Goal: Information Seeking & Learning: Find specific page/section

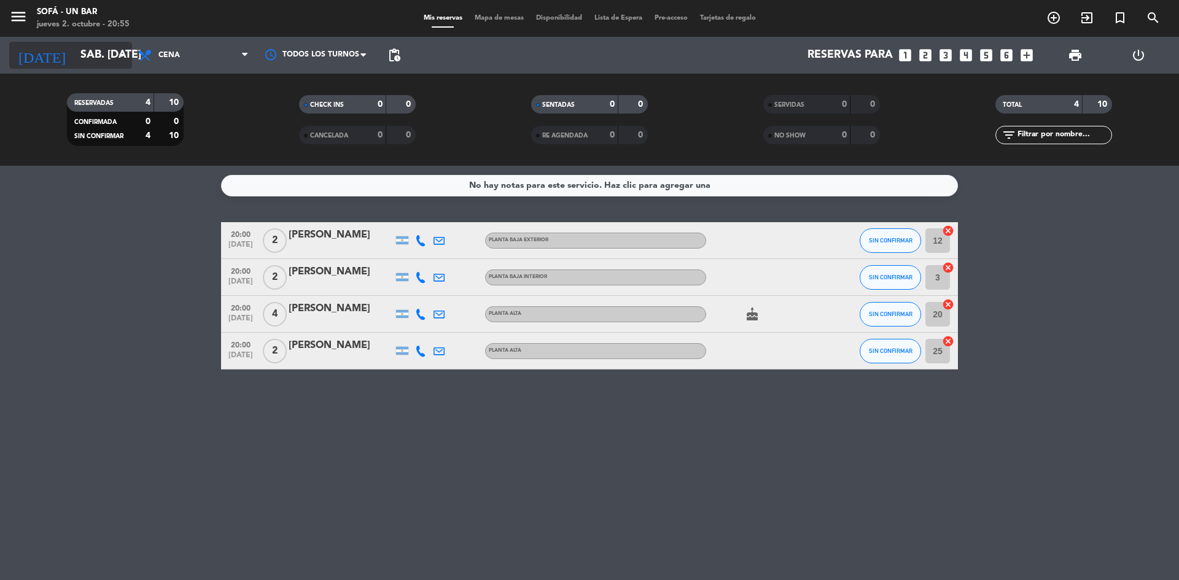
click at [126, 50] on icon "arrow_drop_down" at bounding box center [121, 55] width 15 height 15
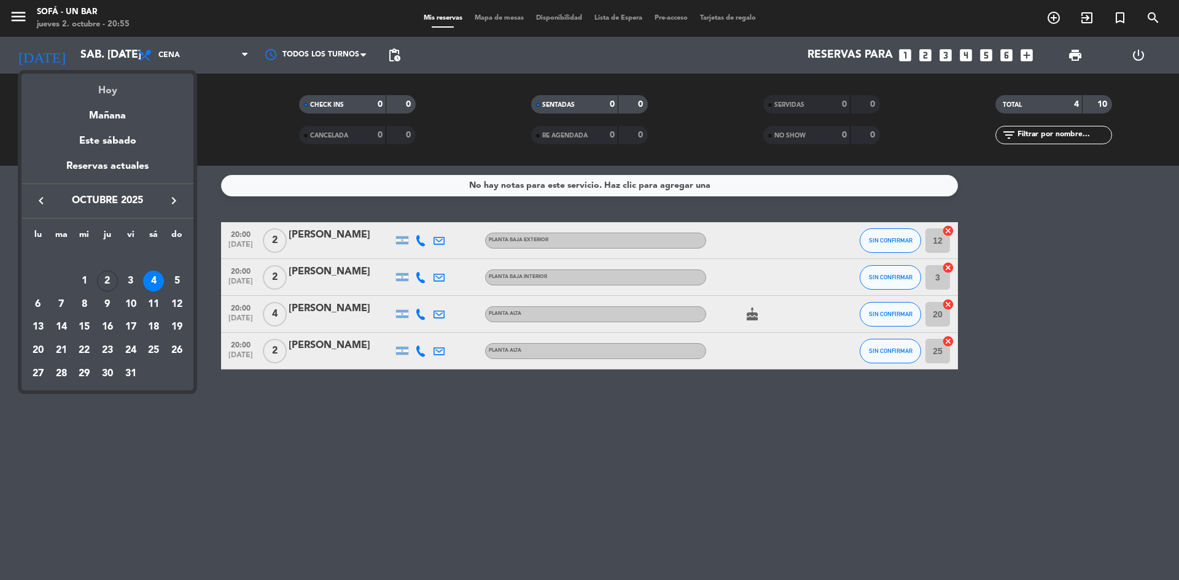
click at [114, 98] on div "Hoy" at bounding box center [107, 86] width 172 height 25
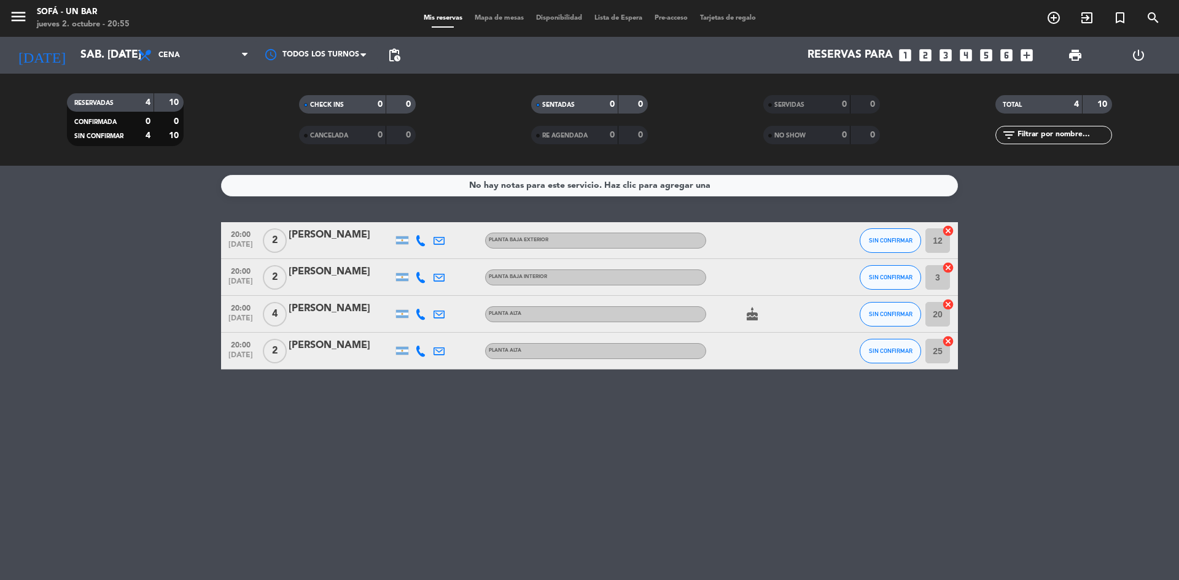
type input "[DEMOGRAPHIC_DATA] [DATE]"
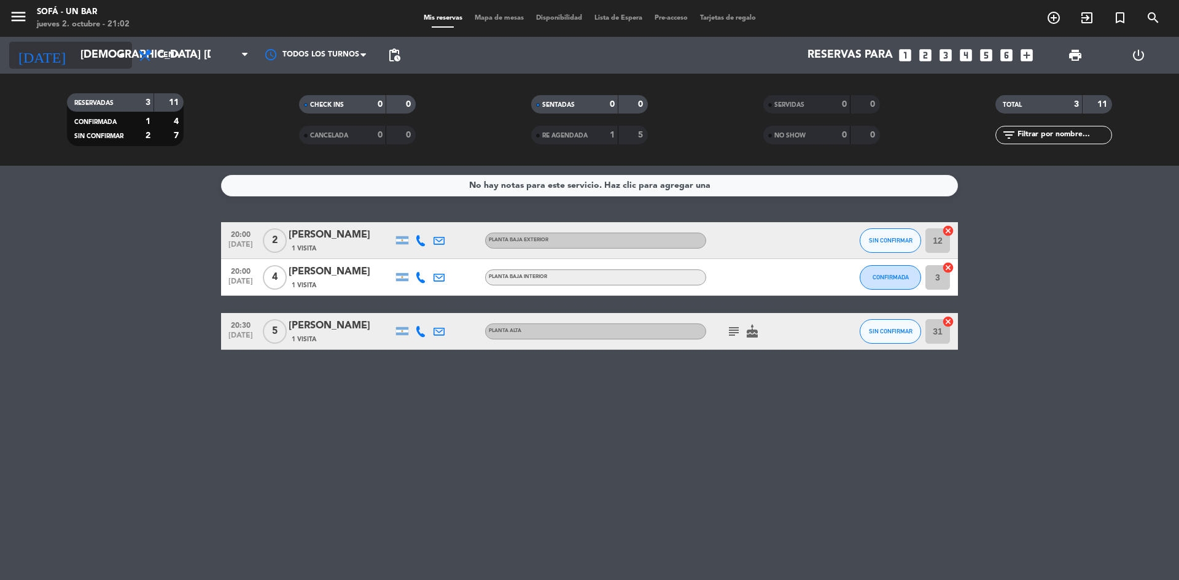
click at [120, 52] on icon "arrow_drop_down" at bounding box center [121, 55] width 15 height 15
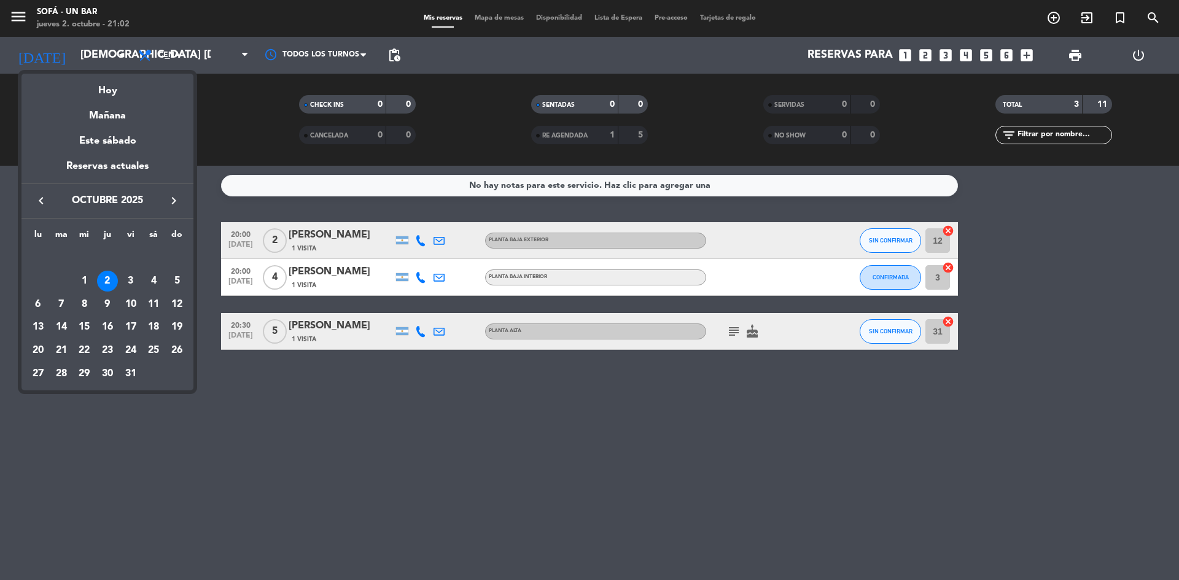
click at [38, 195] on icon "keyboard_arrow_left" at bounding box center [41, 200] width 15 height 15
click at [42, 198] on icon "keyboard_arrow_left" at bounding box center [41, 200] width 15 height 15
click at [306, 286] on div at bounding box center [589, 290] width 1179 height 580
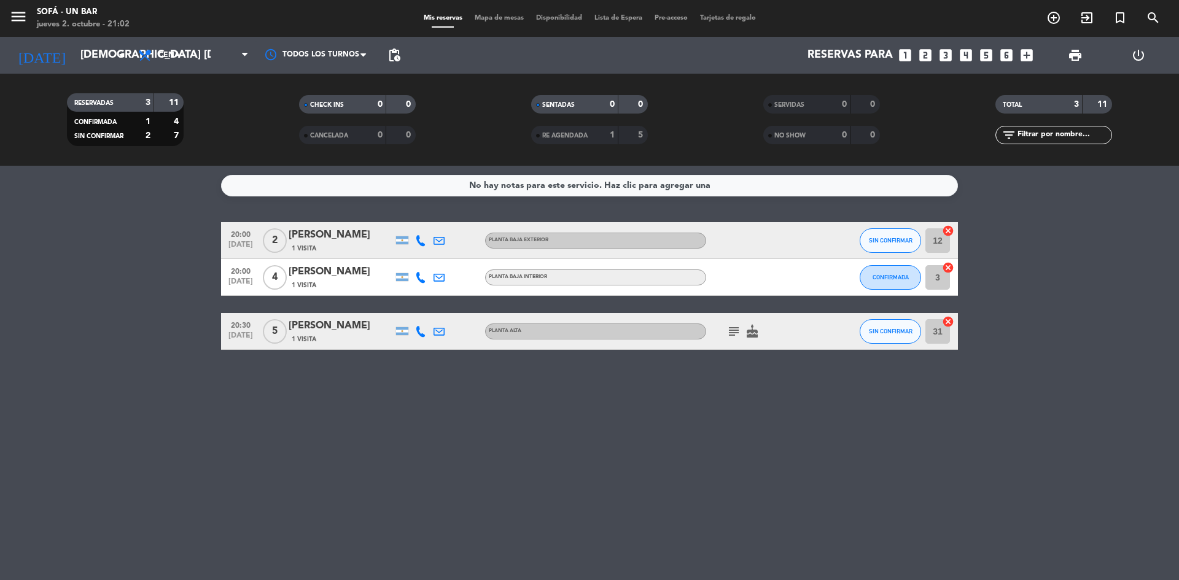
click at [306, 286] on span "1 Visita" at bounding box center [304, 286] width 25 height 10
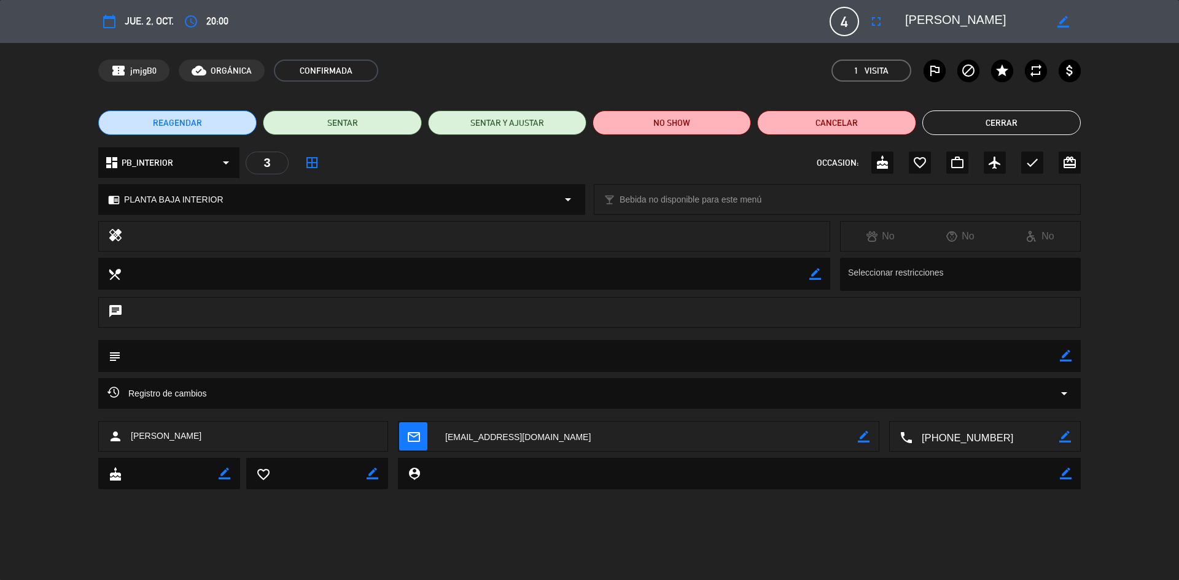
click at [1004, 126] on button "Cerrar" at bounding box center [1001, 123] width 158 height 25
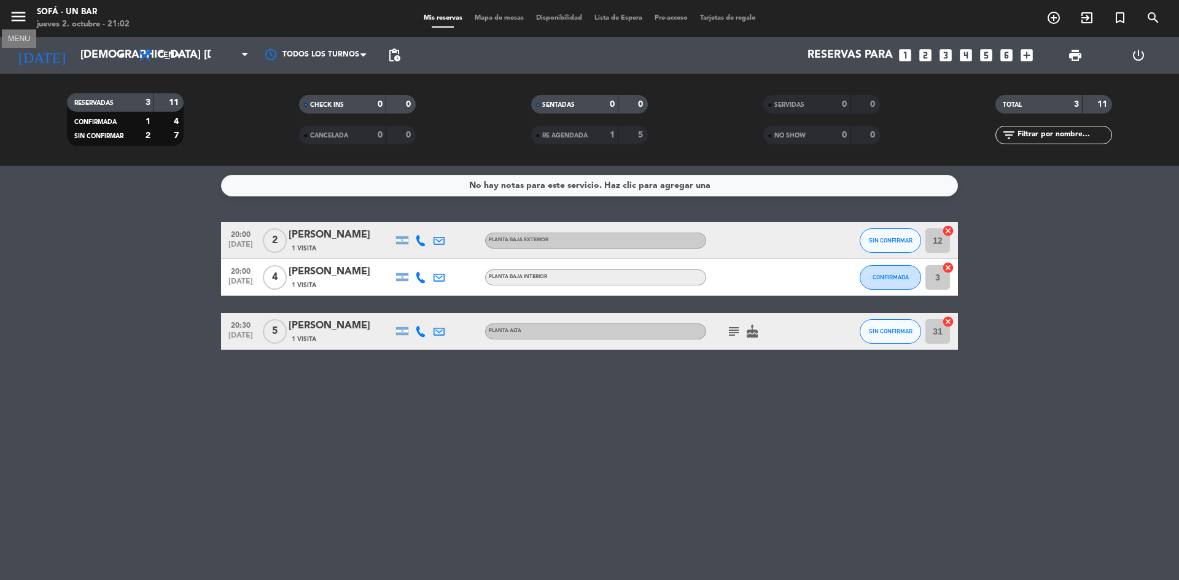
click at [14, 10] on icon "menu" at bounding box center [18, 16] width 18 height 18
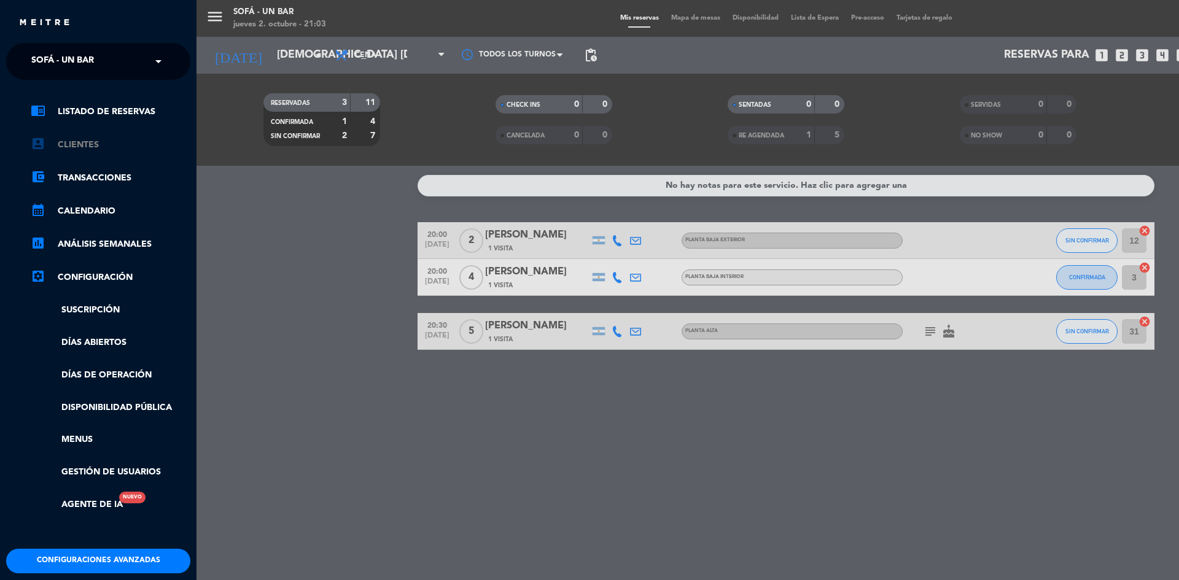
click at [69, 146] on link "account_box Clientes" at bounding box center [111, 145] width 160 height 15
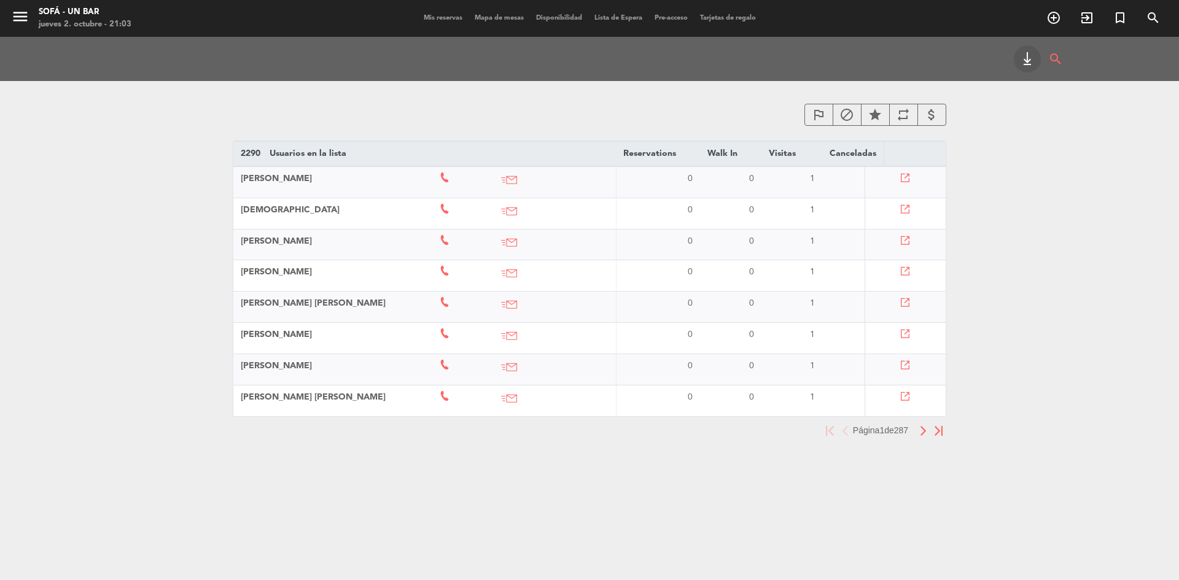
click at [922, 436] on img "button" at bounding box center [923, 431] width 8 height 10
click at [921, 436] on img "button" at bounding box center [923, 431] width 8 height 10
click at [920, 436] on img "button" at bounding box center [923, 431] width 8 height 10
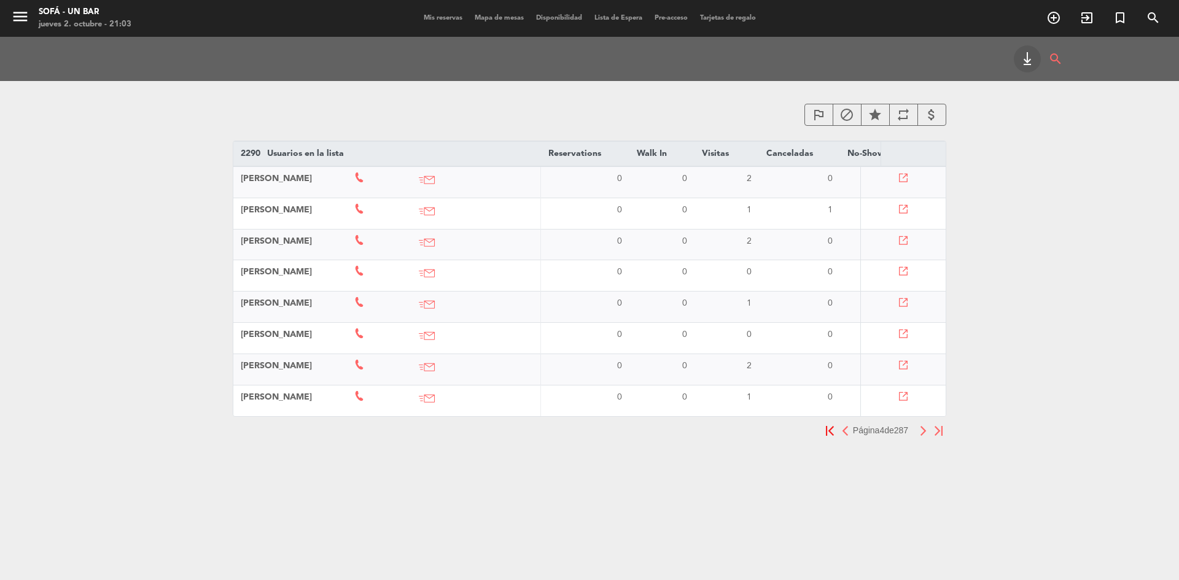
click at [917, 438] on button "button" at bounding box center [923, 430] width 15 height 15
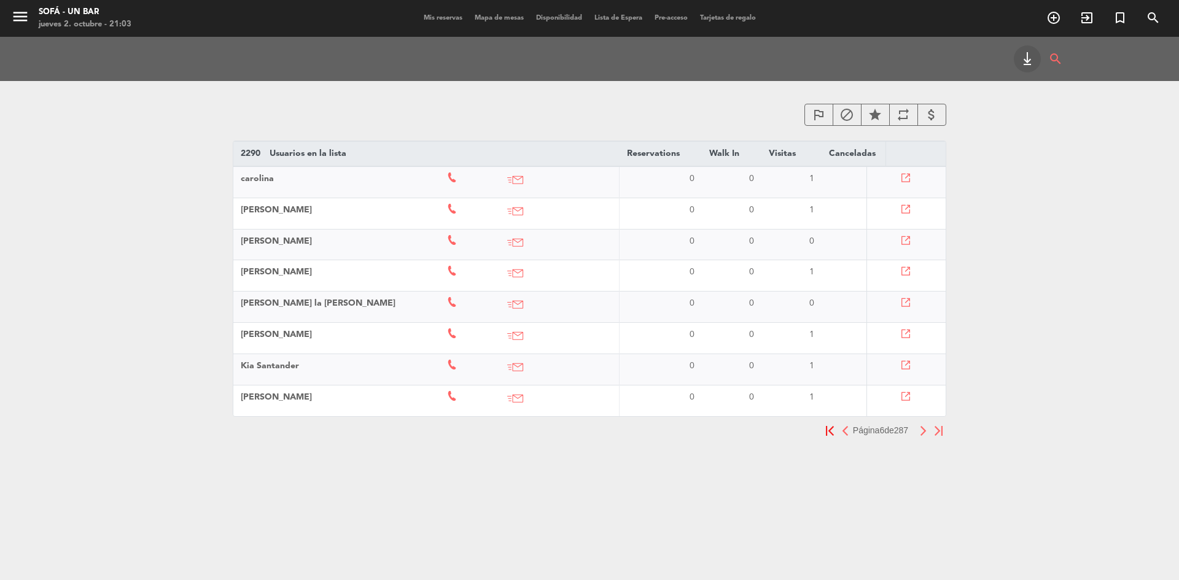
click at [917, 438] on button "button" at bounding box center [923, 430] width 15 height 15
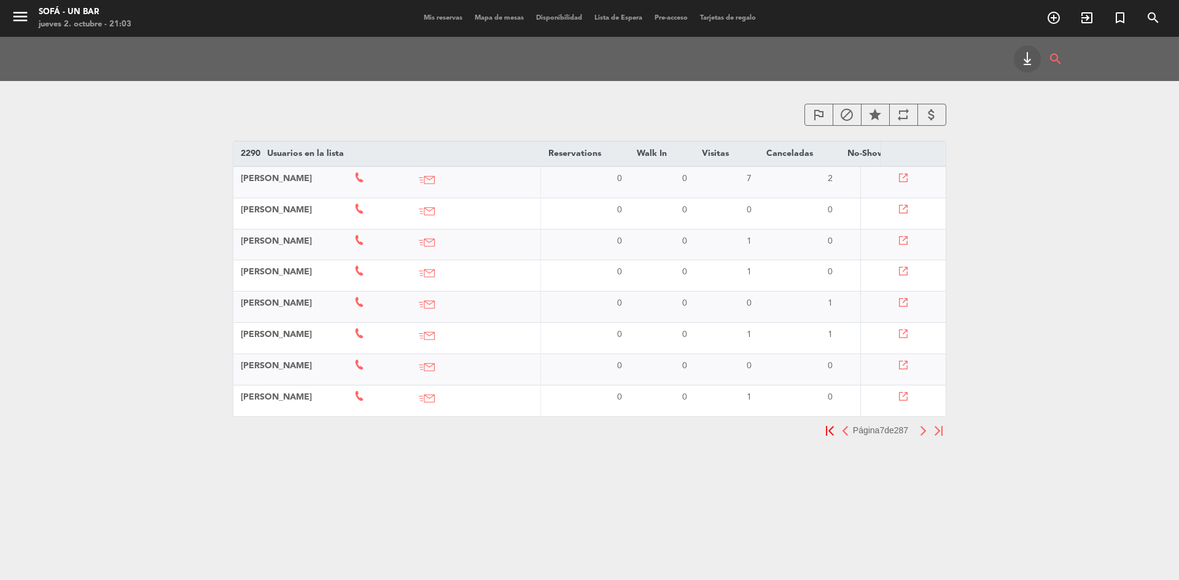
click at [917, 438] on button "button" at bounding box center [923, 430] width 15 height 15
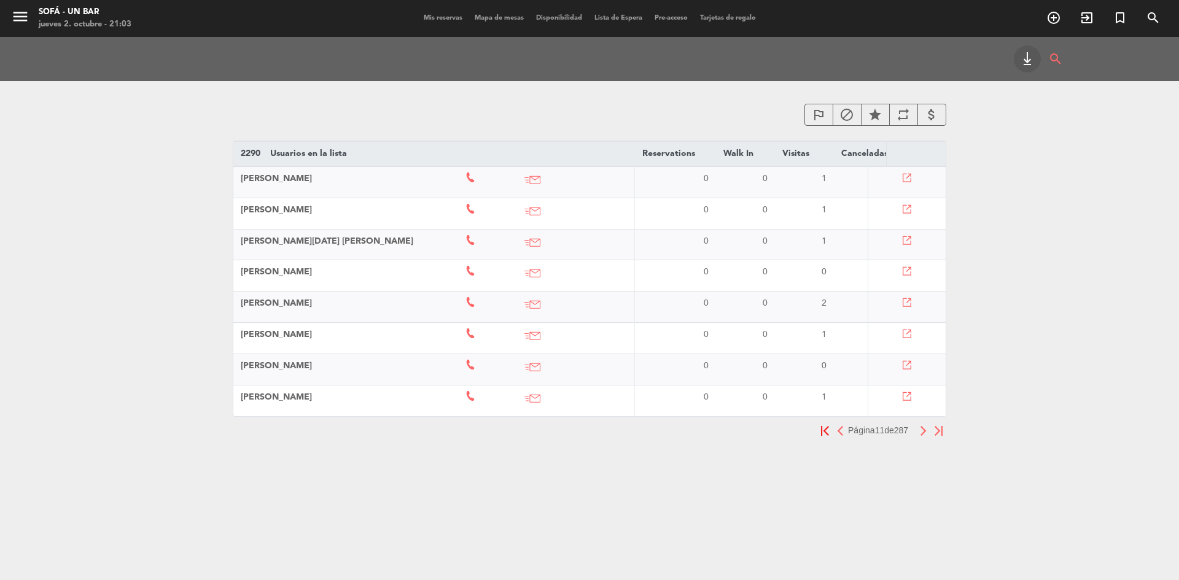
click at [917, 438] on button "button" at bounding box center [923, 430] width 15 height 15
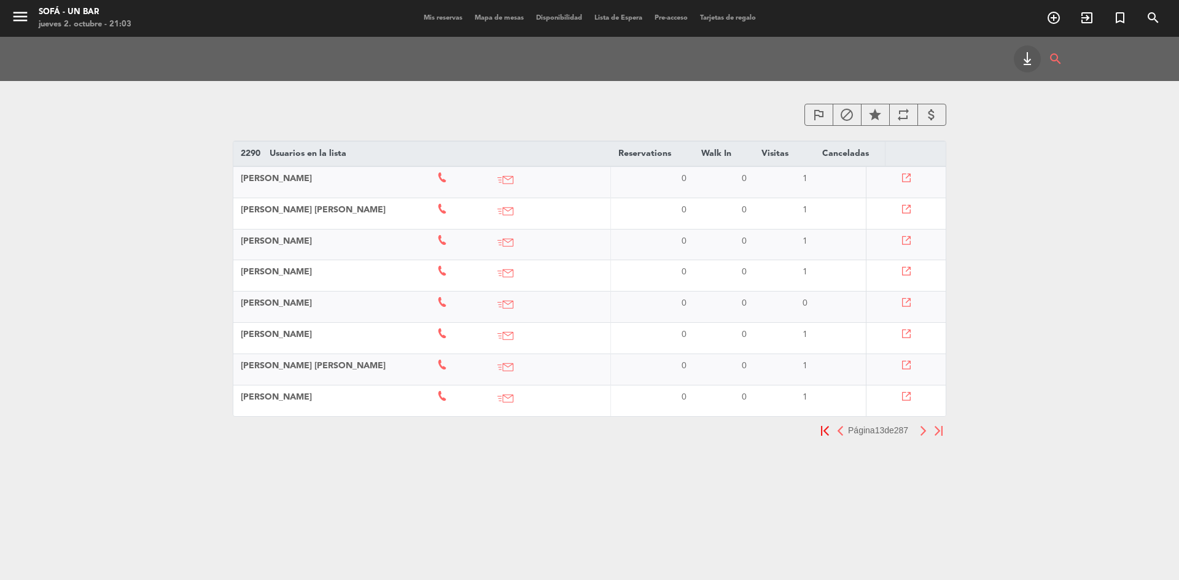
click at [917, 438] on button "button" at bounding box center [923, 430] width 15 height 15
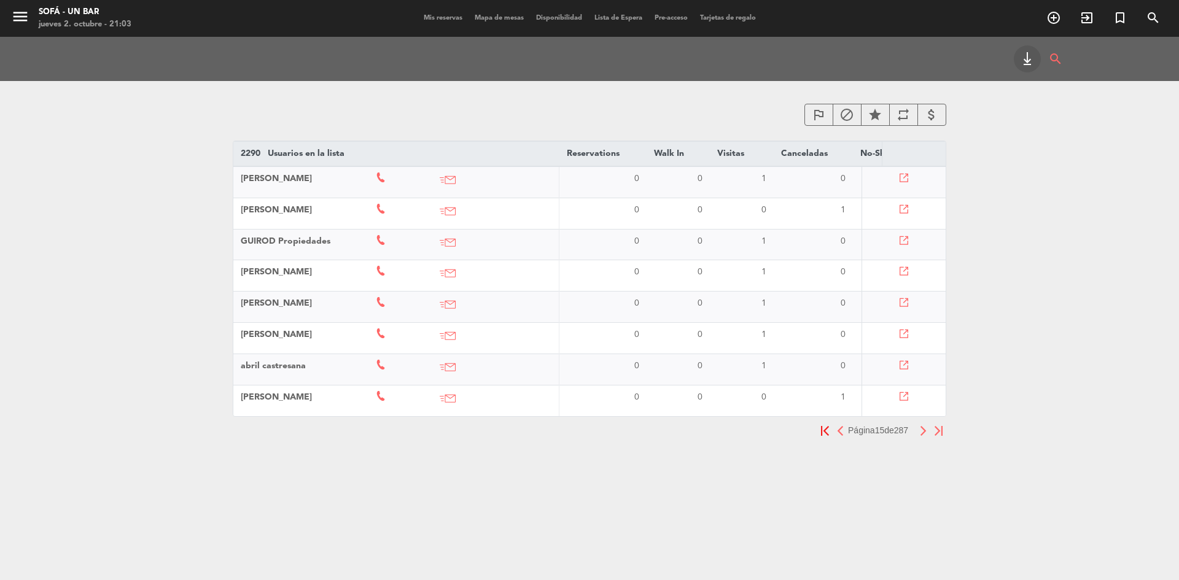
click at [917, 438] on button "button" at bounding box center [923, 430] width 15 height 15
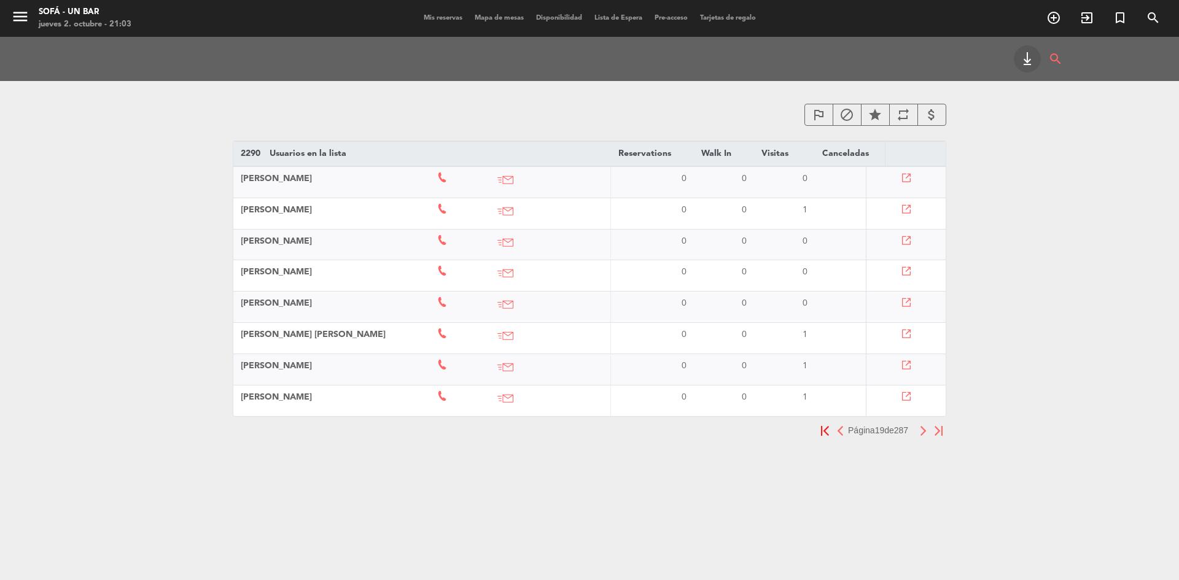
click at [917, 438] on button "button" at bounding box center [923, 430] width 15 height 15
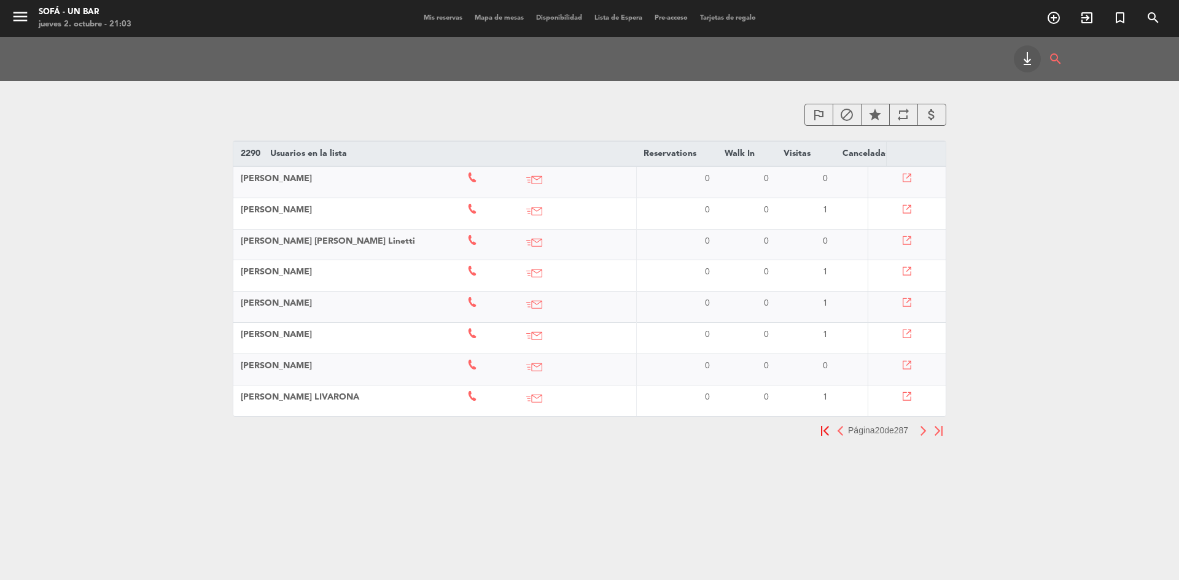
click at [917, 438] on button "button" at bounding box center [923, 430] width 15 height 15
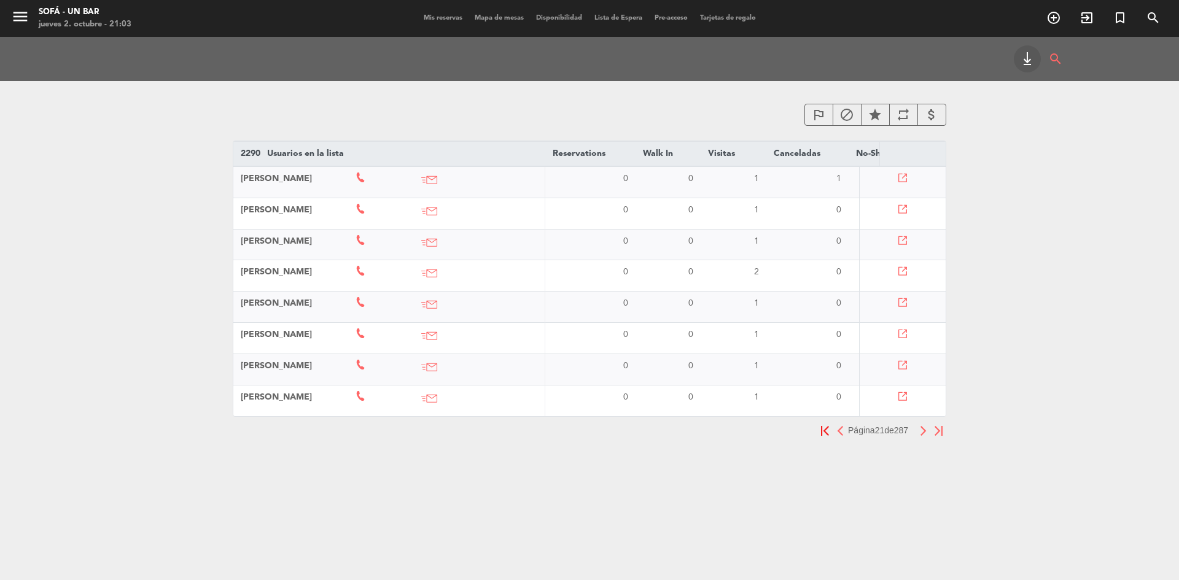
click at [917, 438] on button "button" at bounding box center [923, 430] width 15 height 15
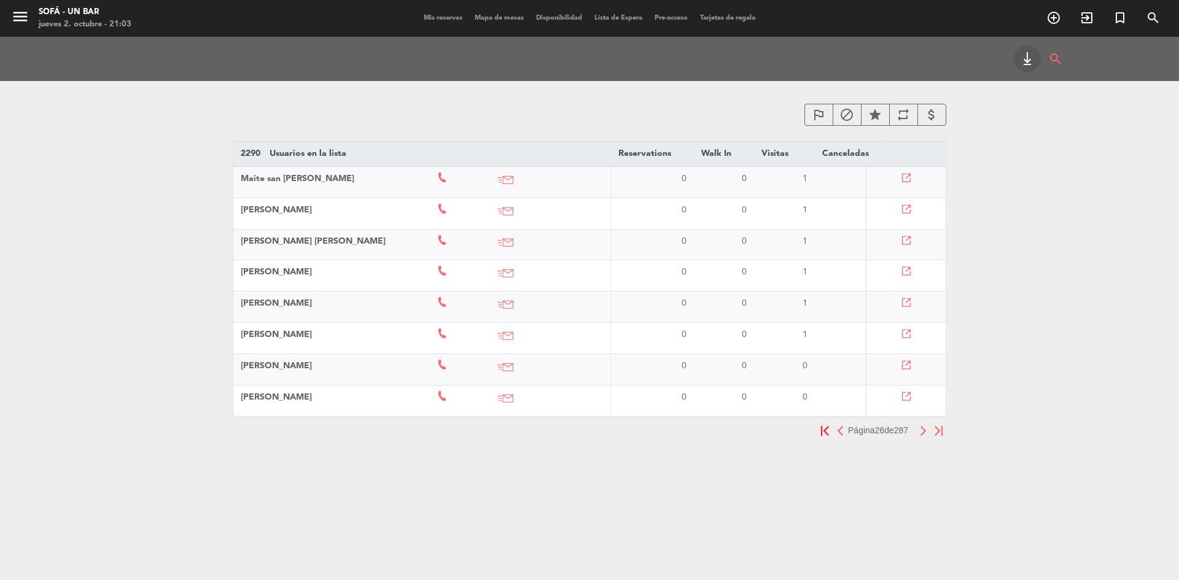
click at [917, 438] on button "button" at bounding box center [923, 430] width 15 height 15
click at [919, 436] on img "button" at bounding box center [923, 431] width 8 height 10
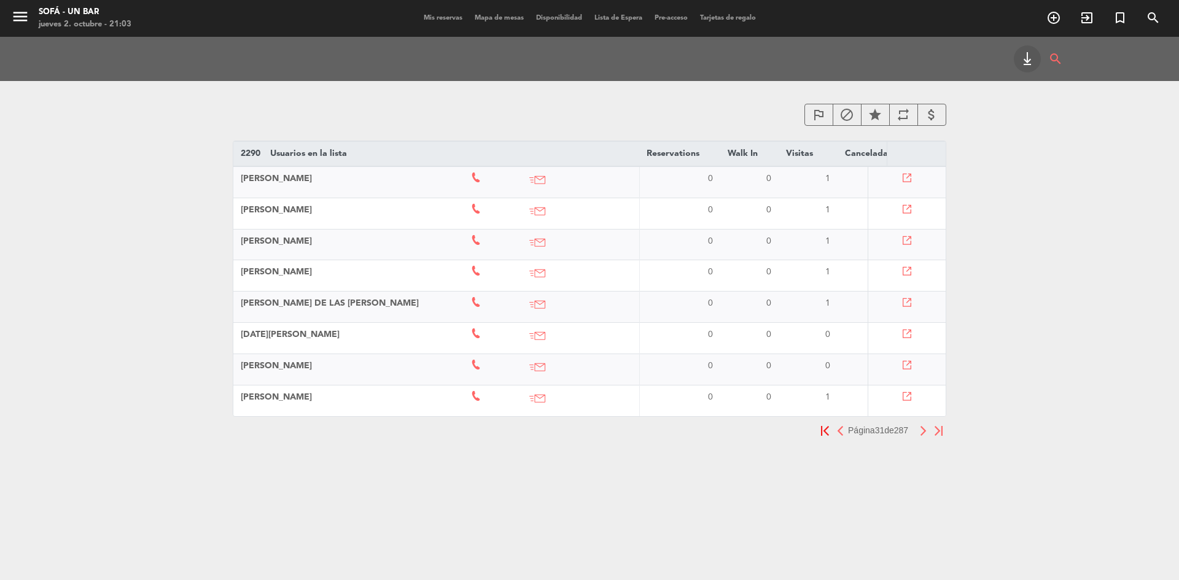
click at [919, 436] on img "button" at bounding box center [923, 431] width 8 height 10
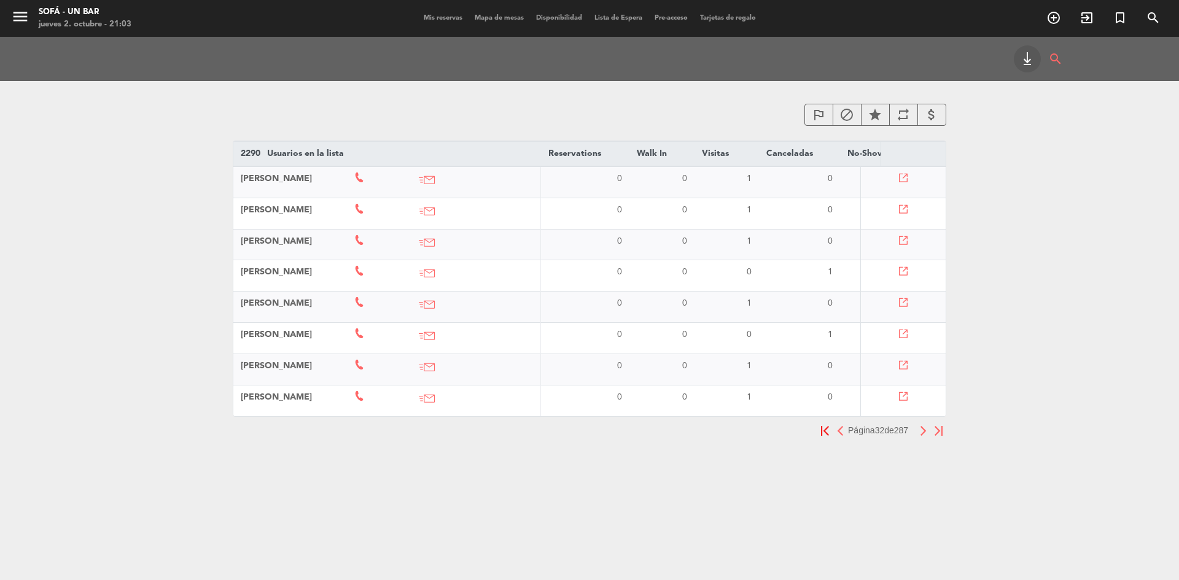
click at [919, 436] on img "button" at bounding box center [923, 431] width 8 height 10
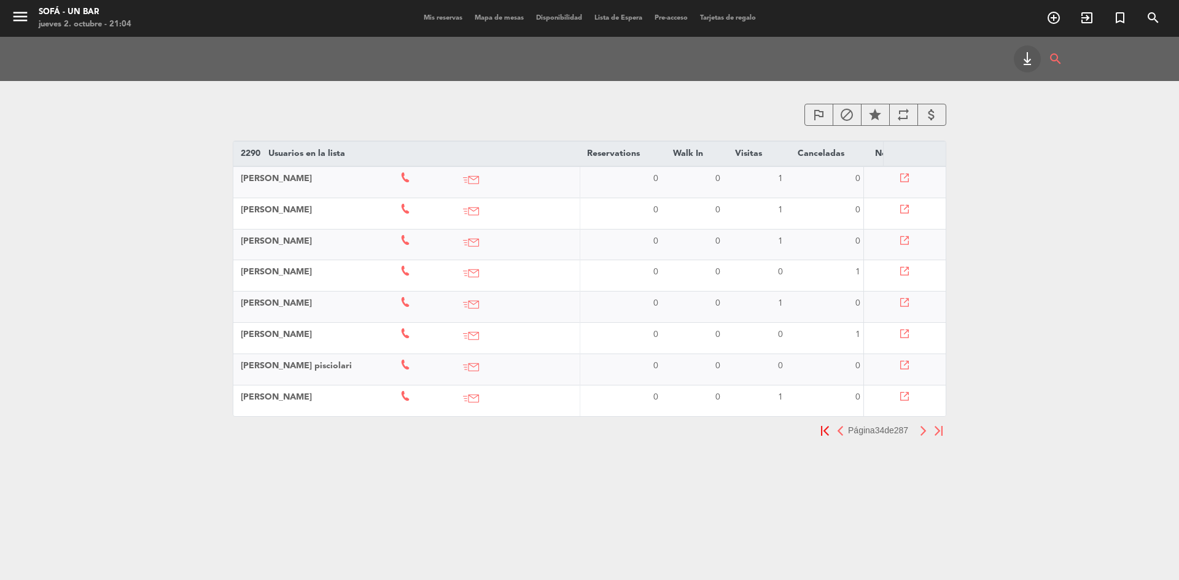
click at [919, 436] on img "button" at bounding box center [923, 431] width 8 height 10
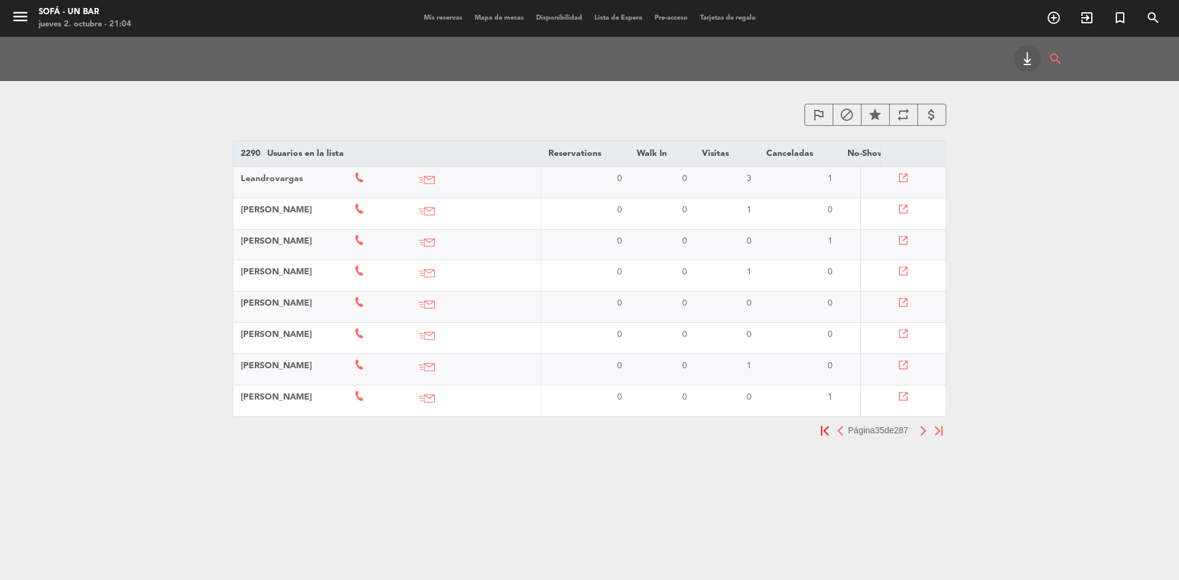
click at [919, 436] on img "button" at bounding box center [923, 431] width 8 height 10
click at [836, 436] on img "button" at bounding box center [840, 431] width 8 height 10
click at [923, 436] on img "button" at bounding box center [923, 431] width 8 height 10
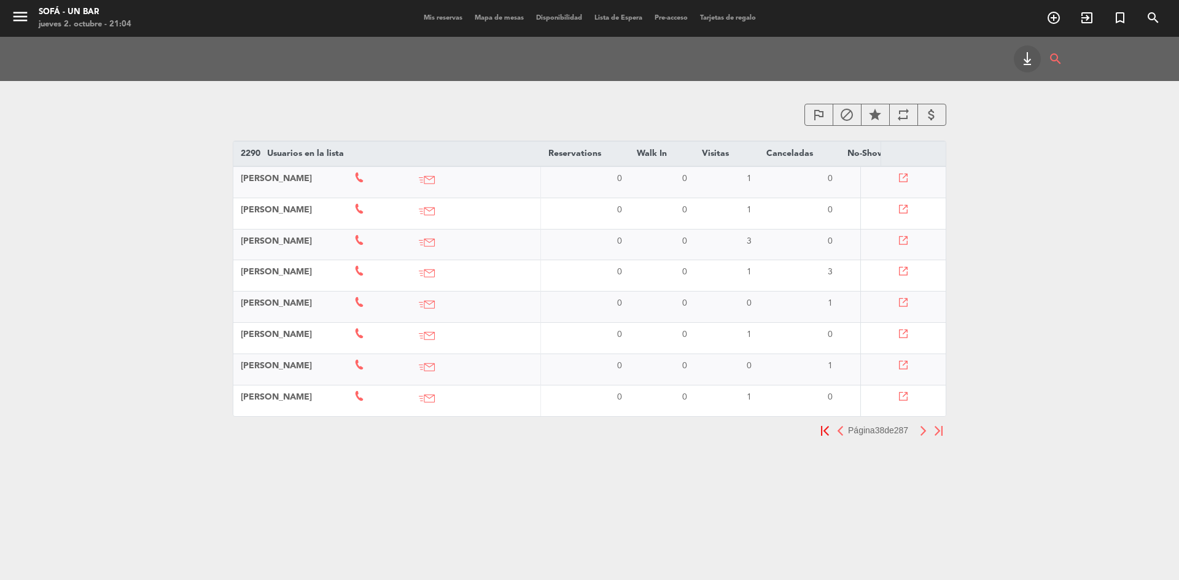
click at [923, 436] on img "button" at bounding box center [923, 431] width 8 height 10
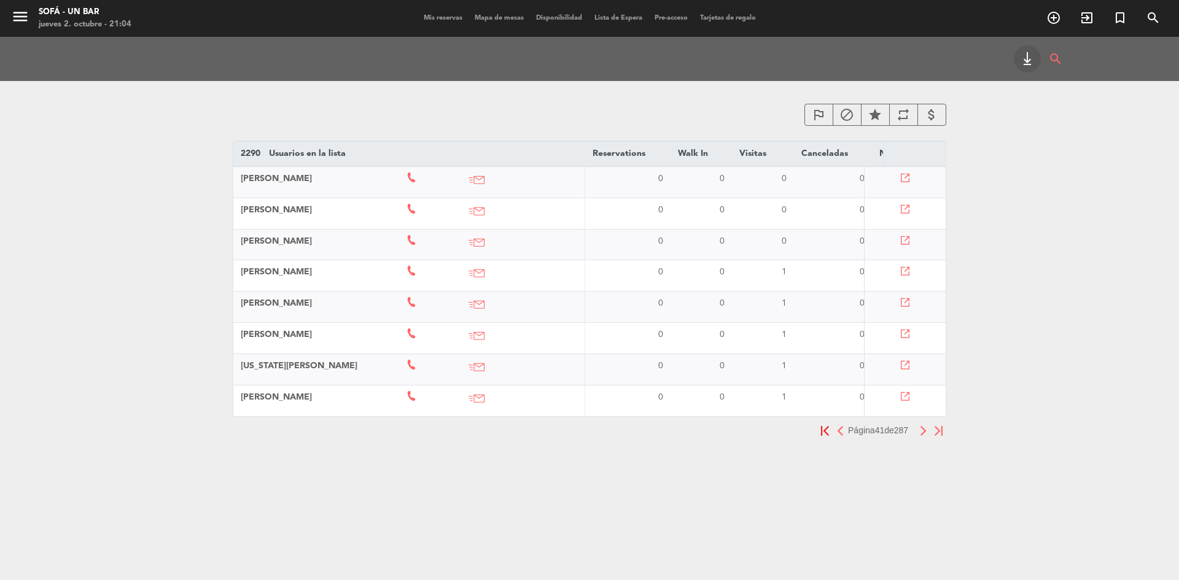
click at [923, 436] on img "button" at bounding box center [923, 431] width 8 height 10
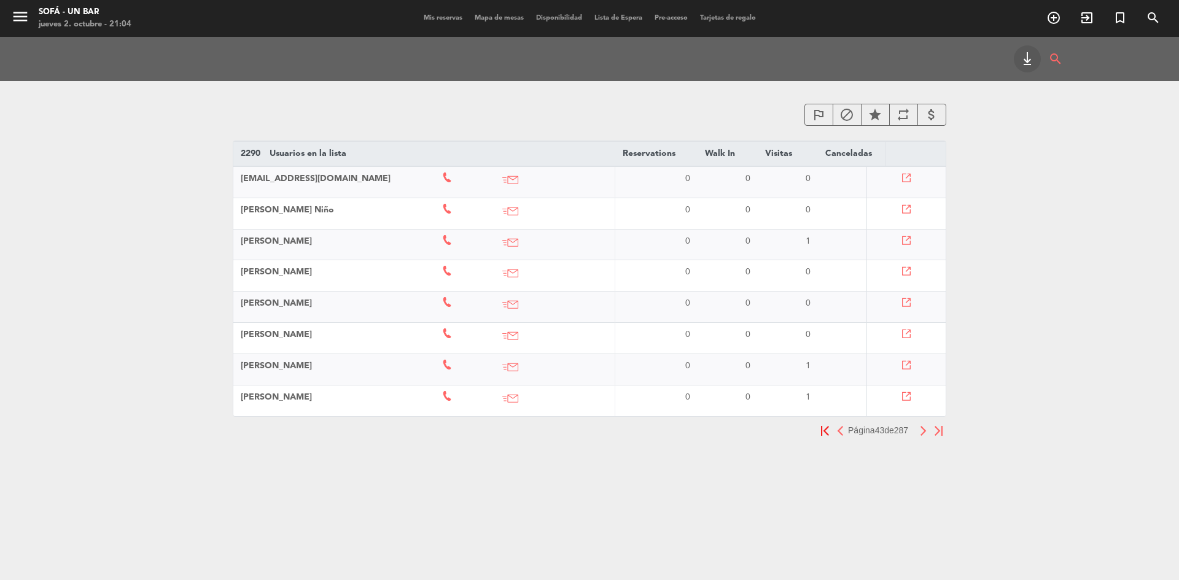
click at [920, 438] on button "button" at bounding box center [923, 430] width 15 height 15
click at [924, 436] on img "button" at bounding box center [923, 431] width 8 height 10
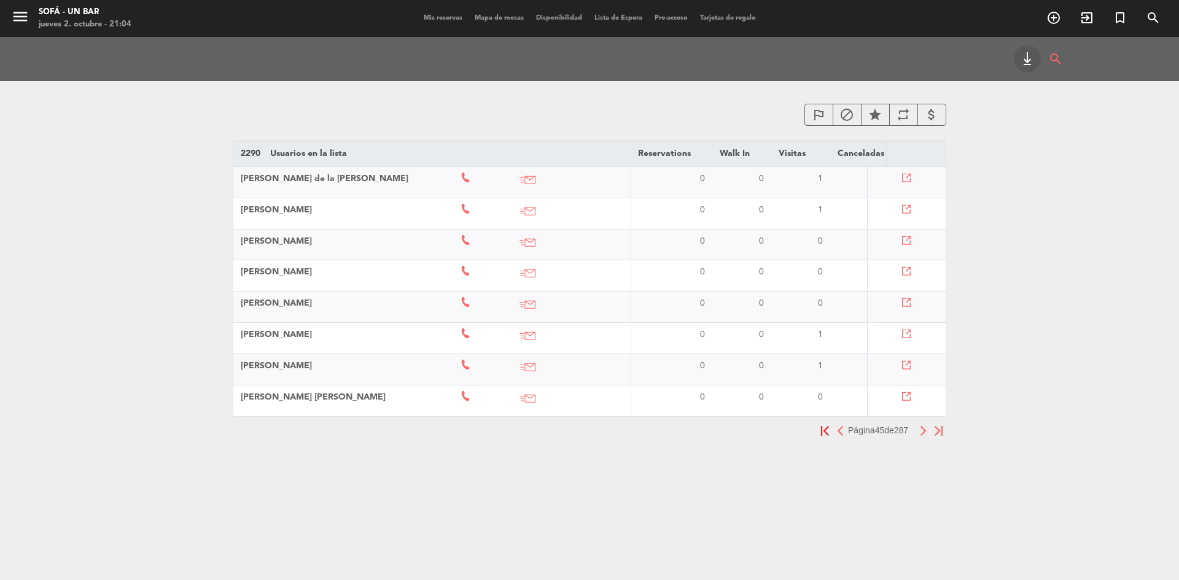
click at [924, 436] on img "button" at bounding box center [923, 431] width 8 height 10
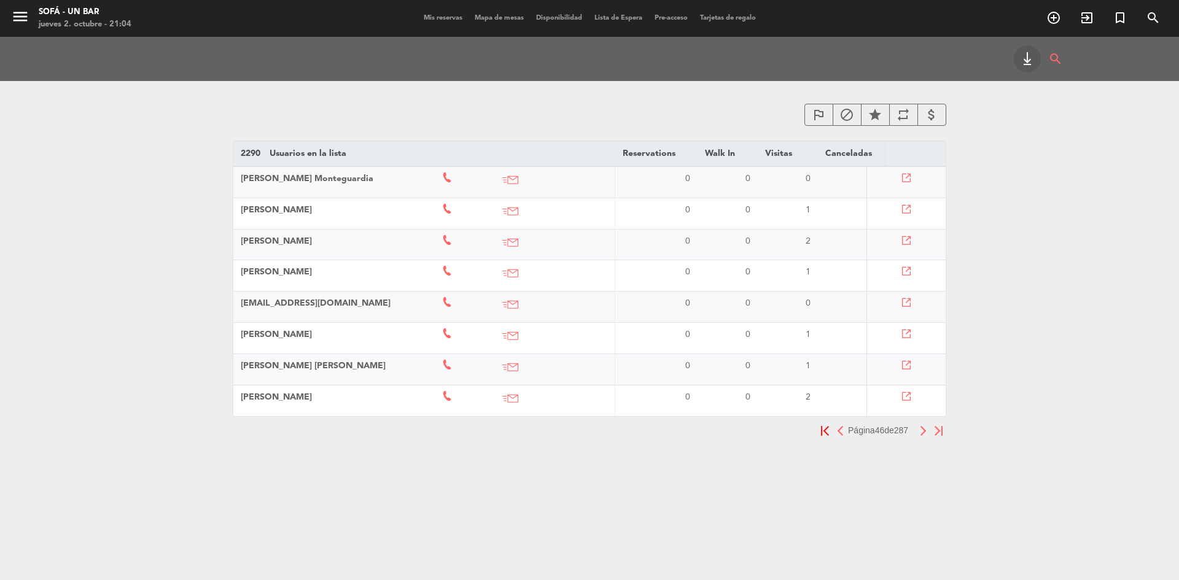
click at [924, 436] on img "button" at bounding box center [923, 431] width 8 height 10
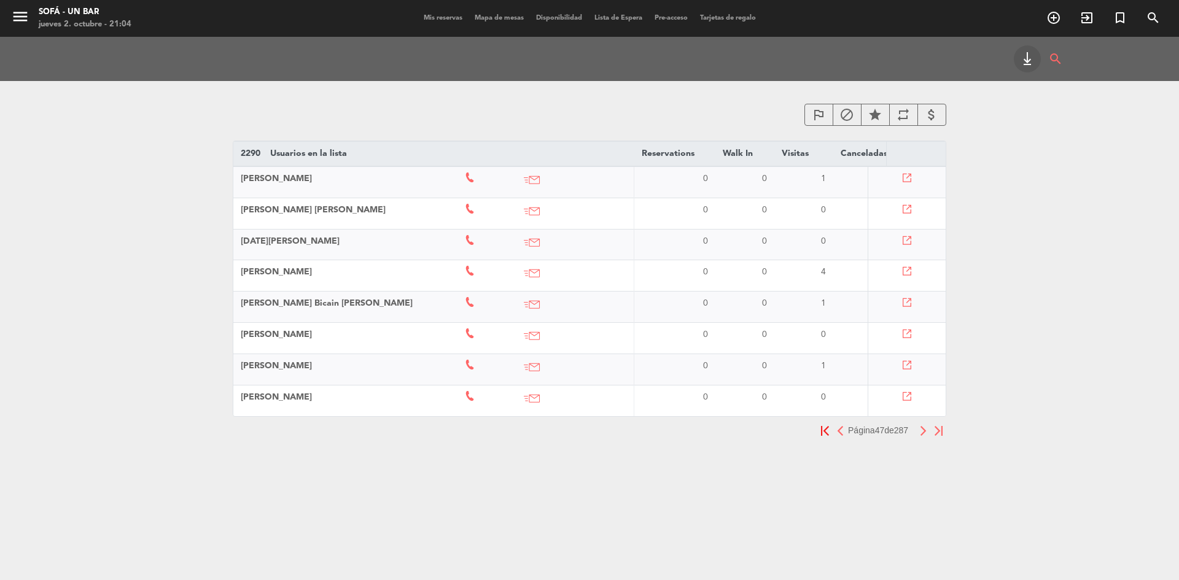
click at [924, 436] on img "button" at bounding box center [923, 431] width 8 height 10
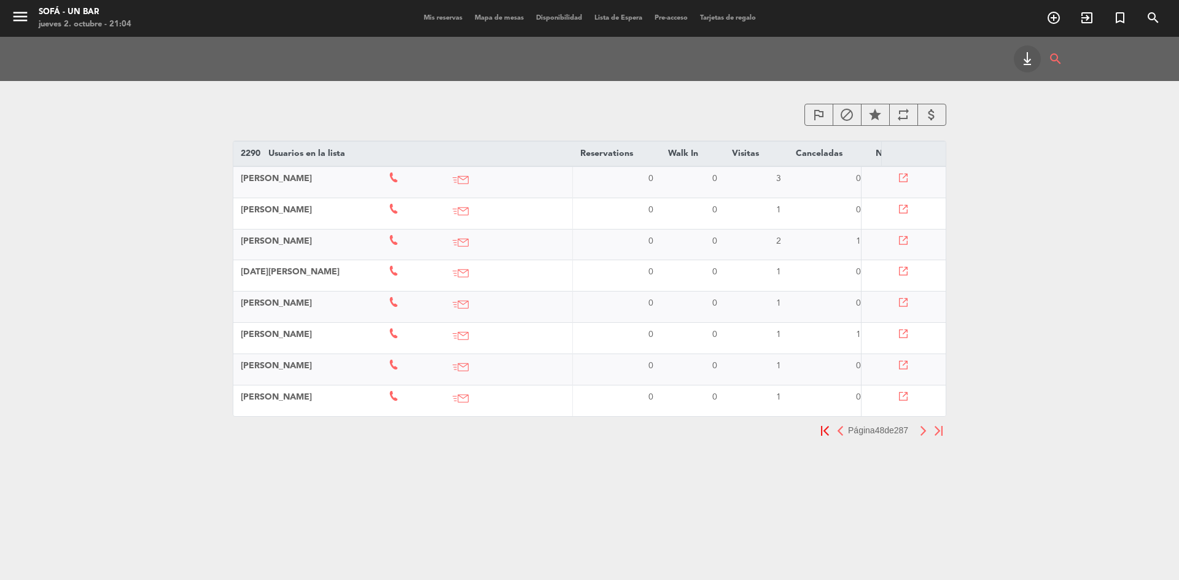
click at [924, 436] on img "button" at bounding box center [923, 431] width 8 height 10
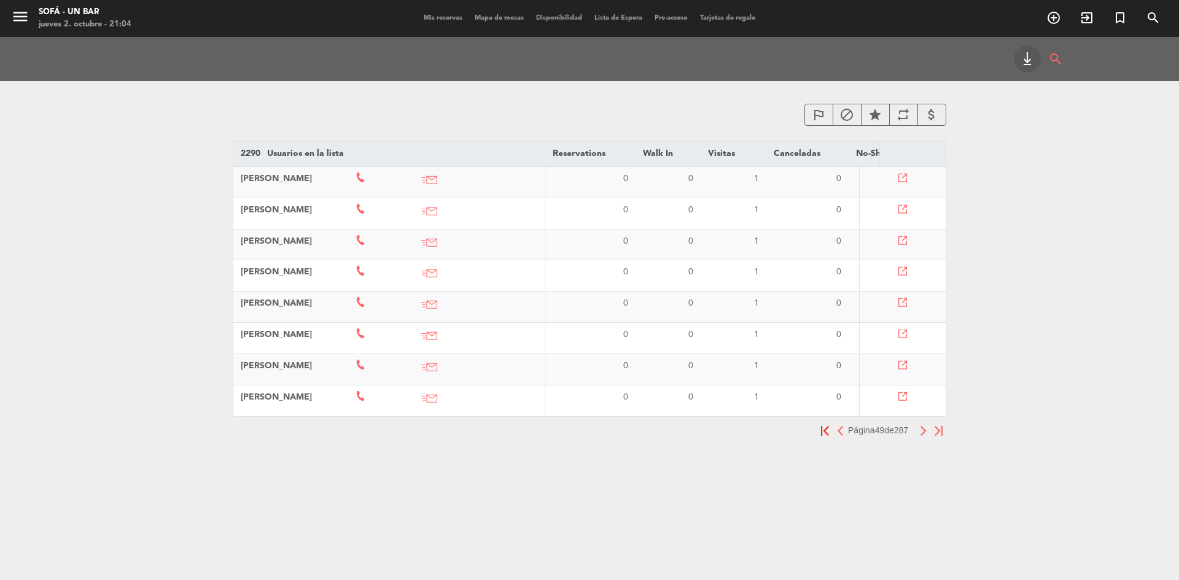
click at [924, 436] on img "button" at bounding box center [923, 431] width 8 height 10
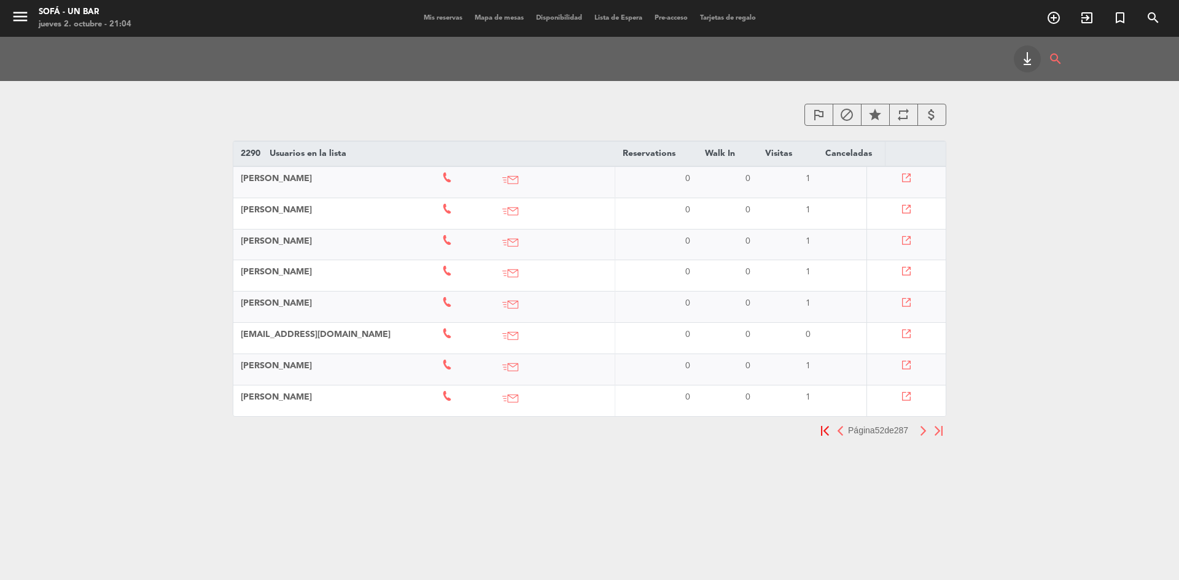
click at [924, 436] on img "button" at bounding box center [923, 431] width 8 height 10
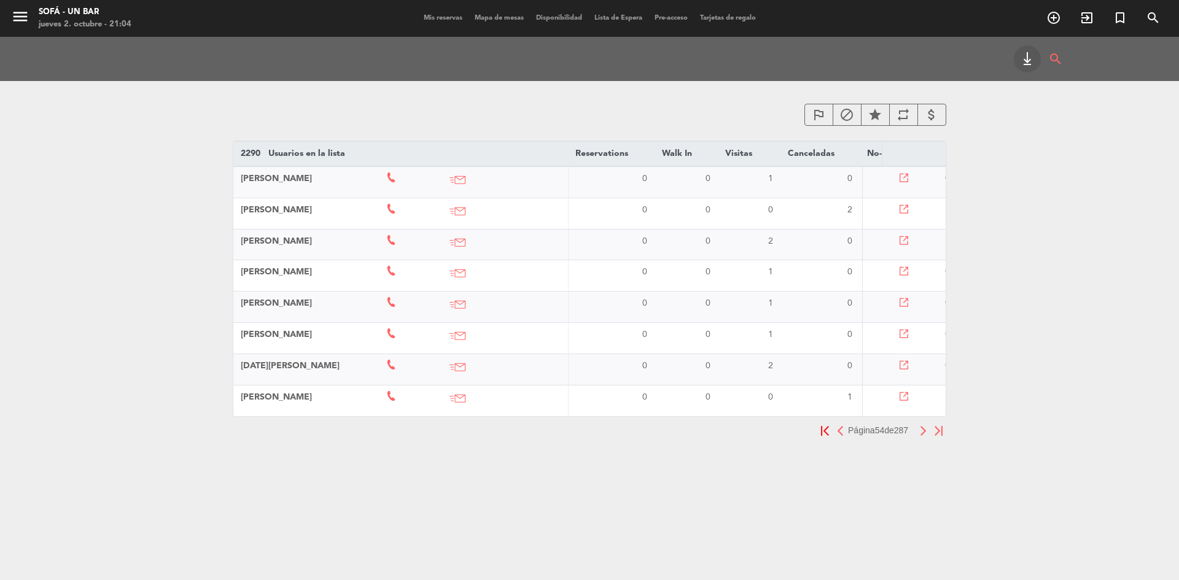
click at [924, 436] on img "button" at bounding box center [923, 431] width 8 height 10
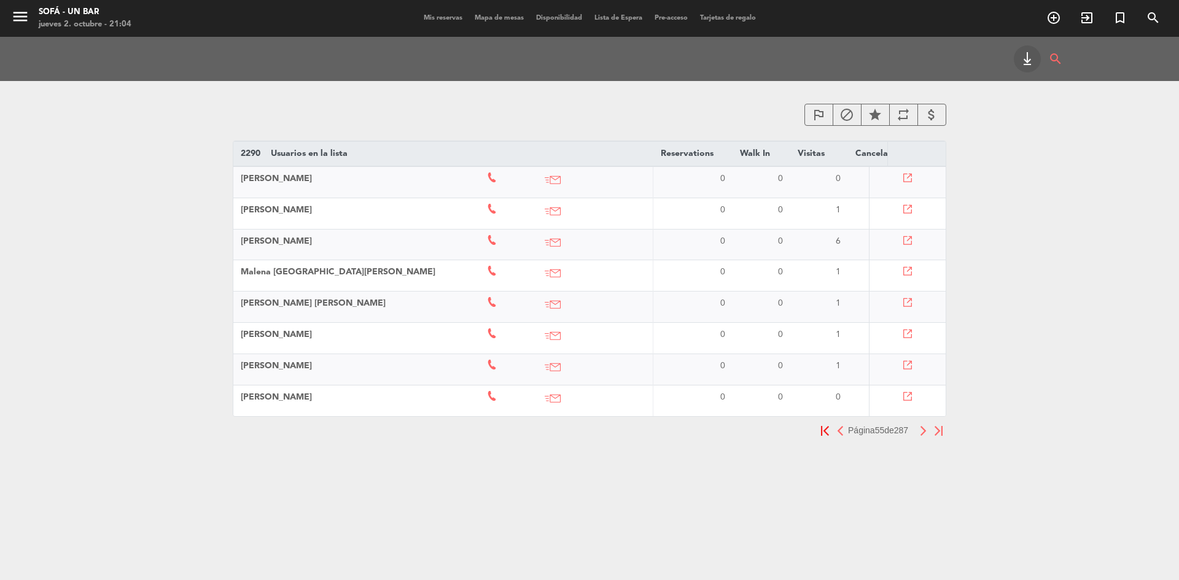
click at [924, 436] on img "button" at bounding box center [923, 431] width 8 height 10
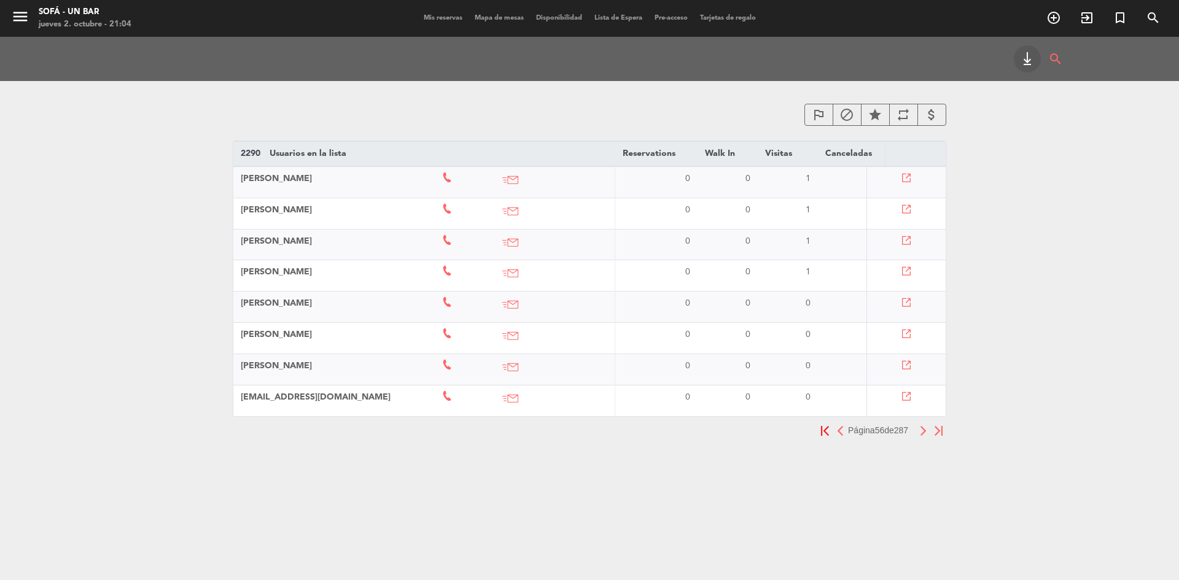
click at [924, 436] on img "button" at bounding box center [923, 431] width 8 height 10
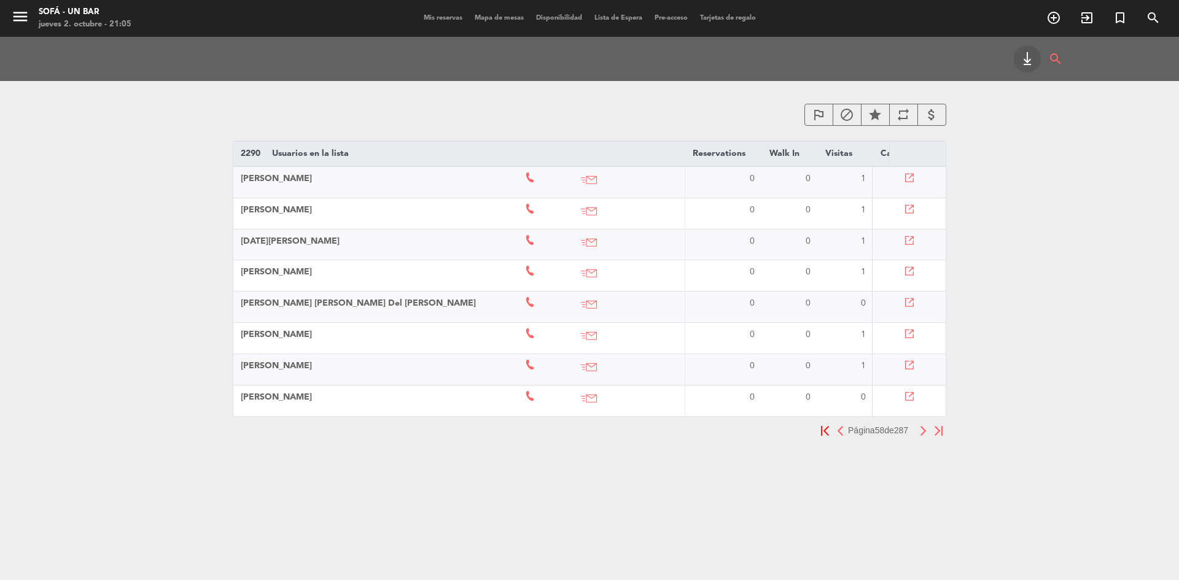
click at [924, 436] on img "button" at bounding box center [923, 431] width 8 height 10
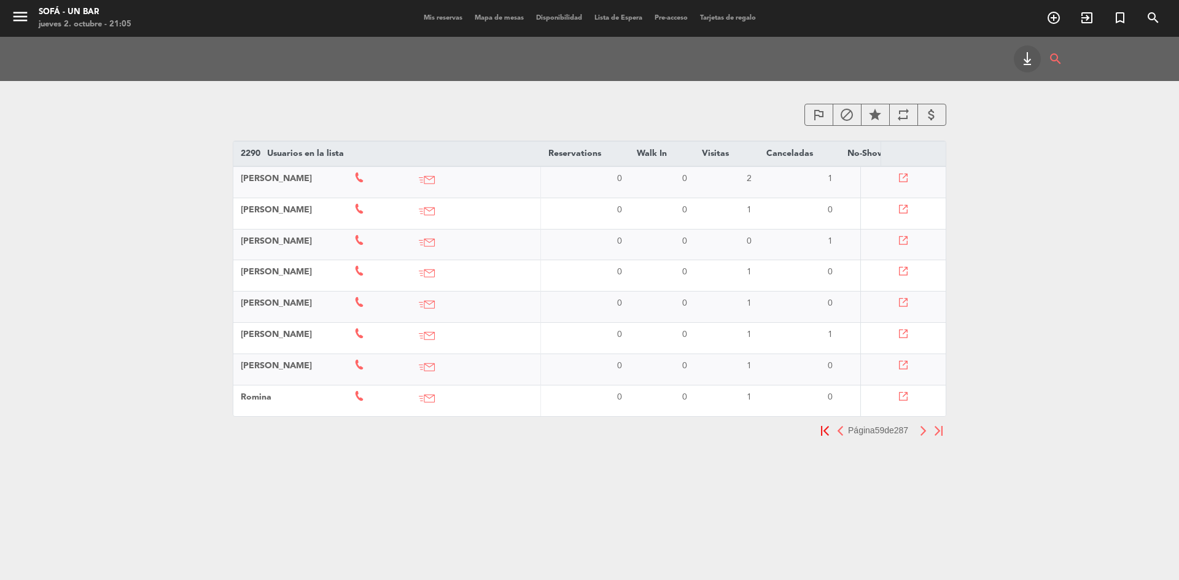
click at [924, 436] on img "button" at bounding box center [923, 431] width 8 height 10
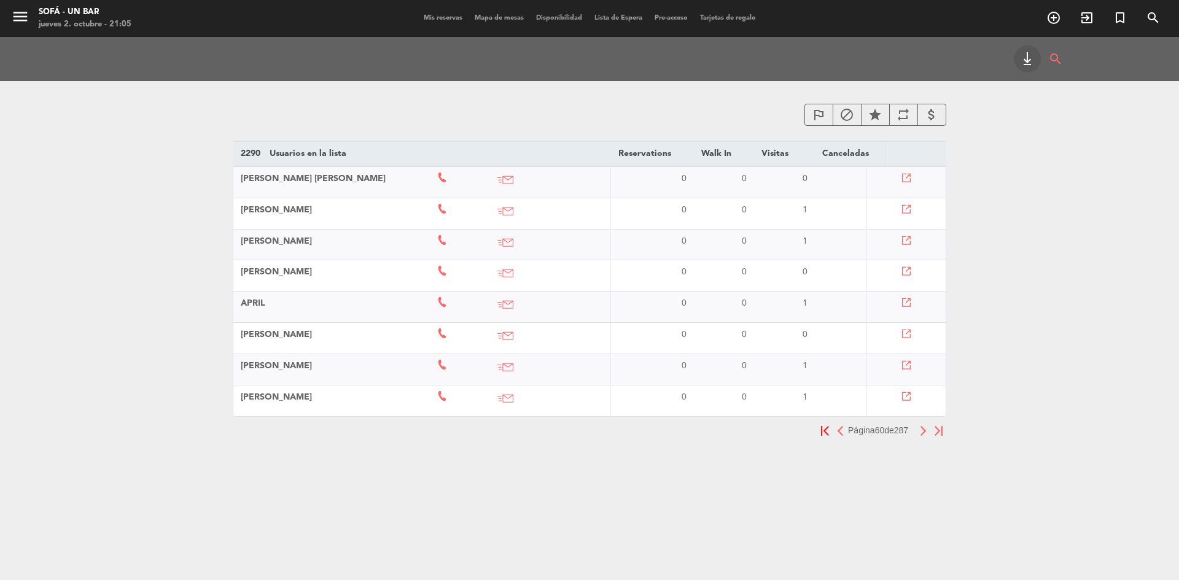
click at [924, 436] on img "button" at bounding box center [923, 431] width 8 height 10
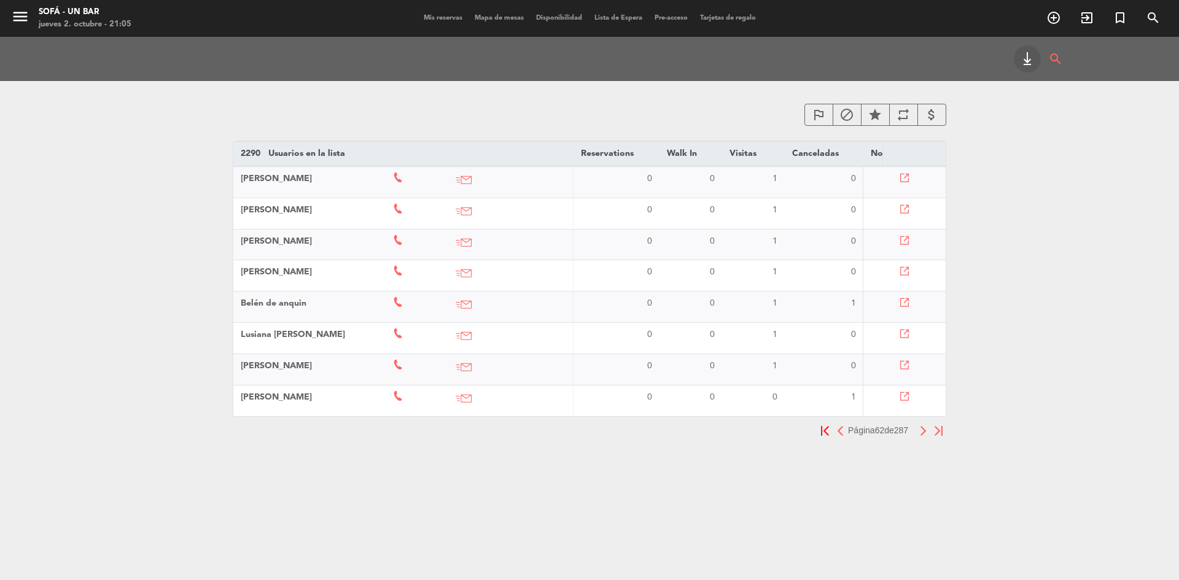
click at [924, 436] on img "button" at bounding box center [923, 431] width 8 height 10
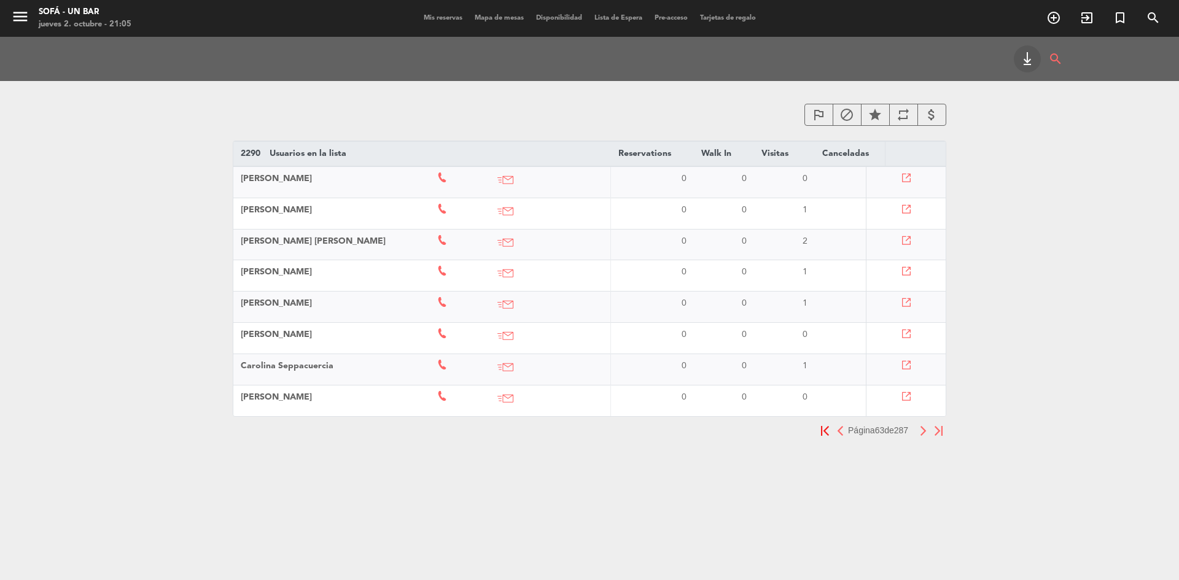
click at [924, 436] on img "button" at bounding box center [923, 431] width 8 height 10
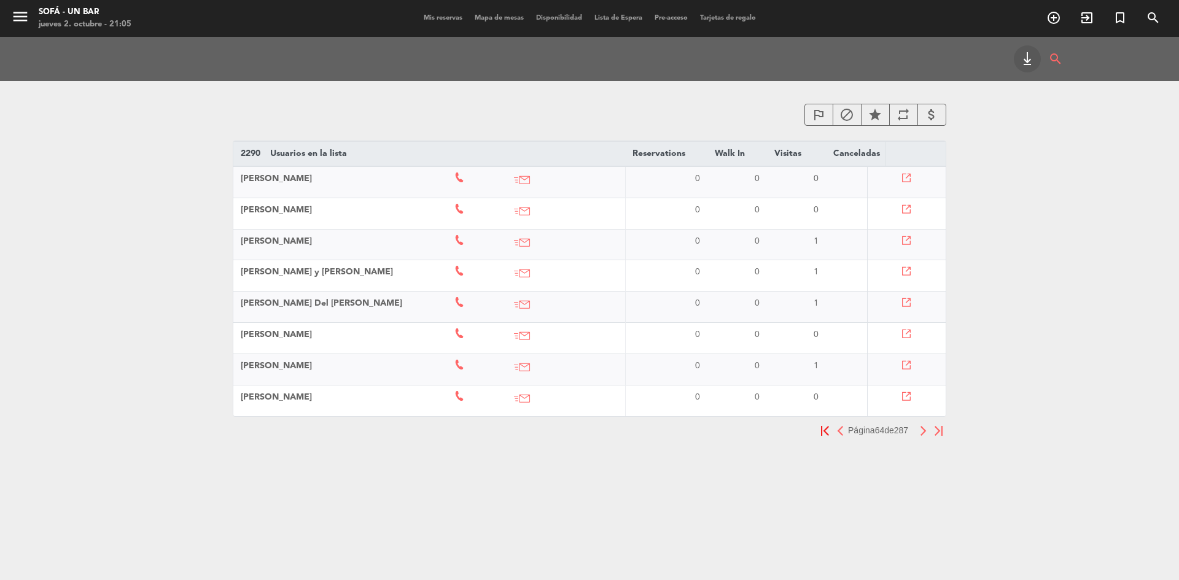
click at [924, 436] on img "button" at bounding box center [923, 431] width 8 height 10
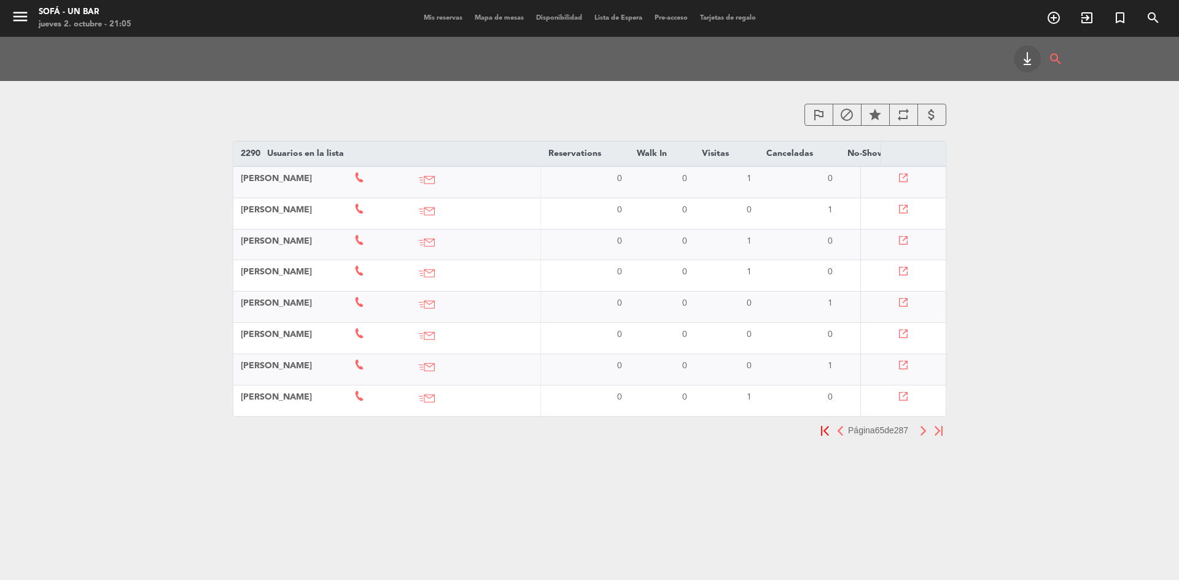
click at [836, 436] on img "button" at bounding box center [840, 431] width 8 height 10
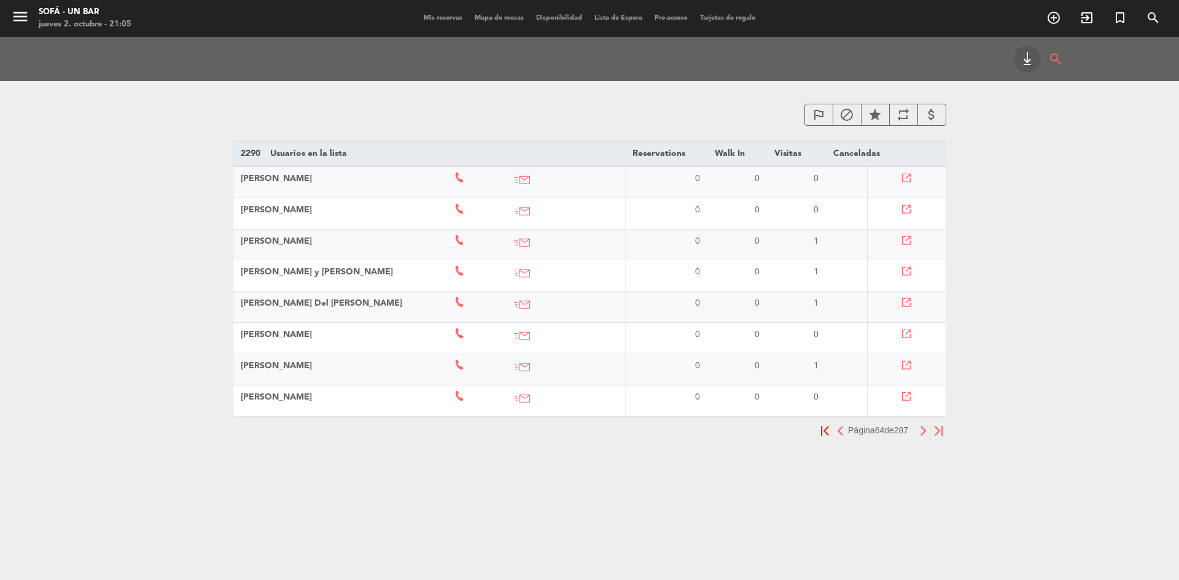
click at [922, 432] on button "button" at bounding box center [923, 430] width 15 height 15
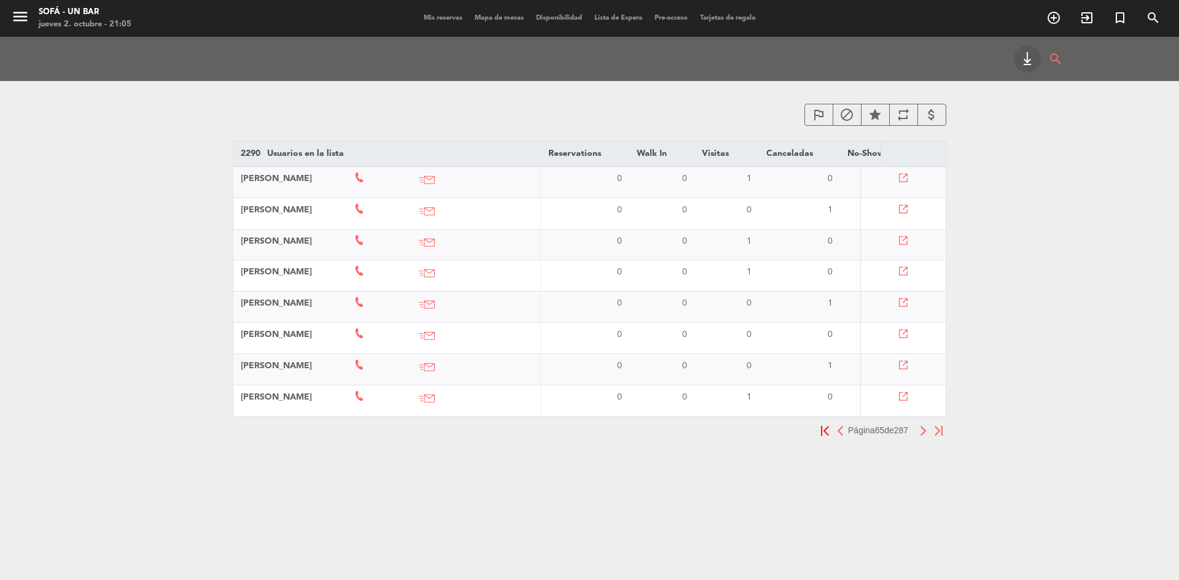
click at [922, 432] on button "button" at bounding box center [923, 430] width 15 height 15
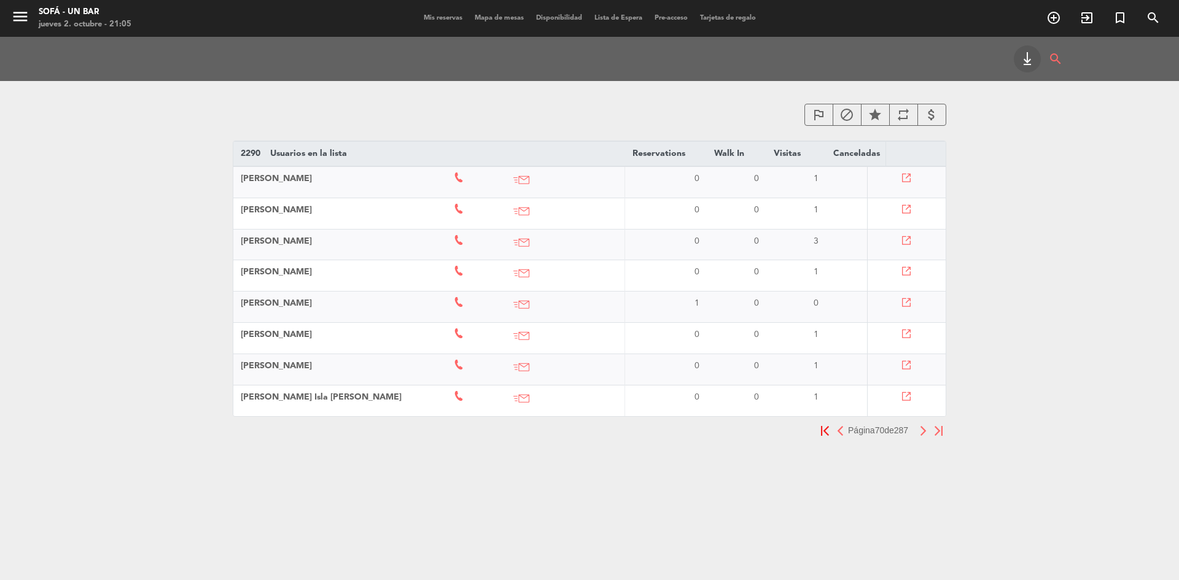
click at [922, 432] on button "button" at bounding box center [923, 430] width 15 height 15
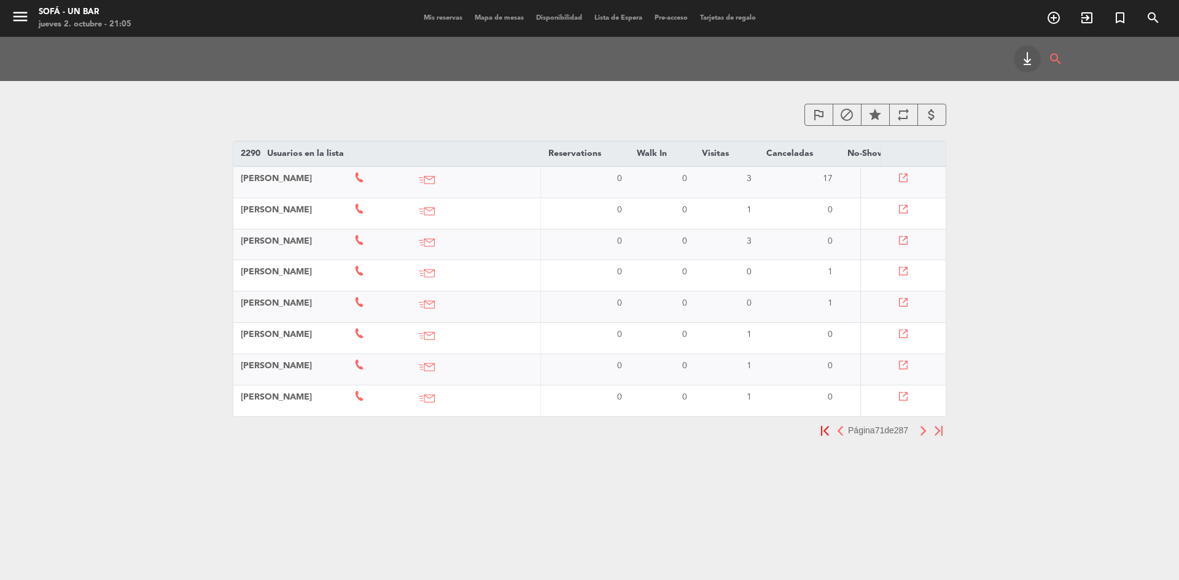
click at [922, 432] on button "button" at bounding box center [923, 430] width 15 height 15
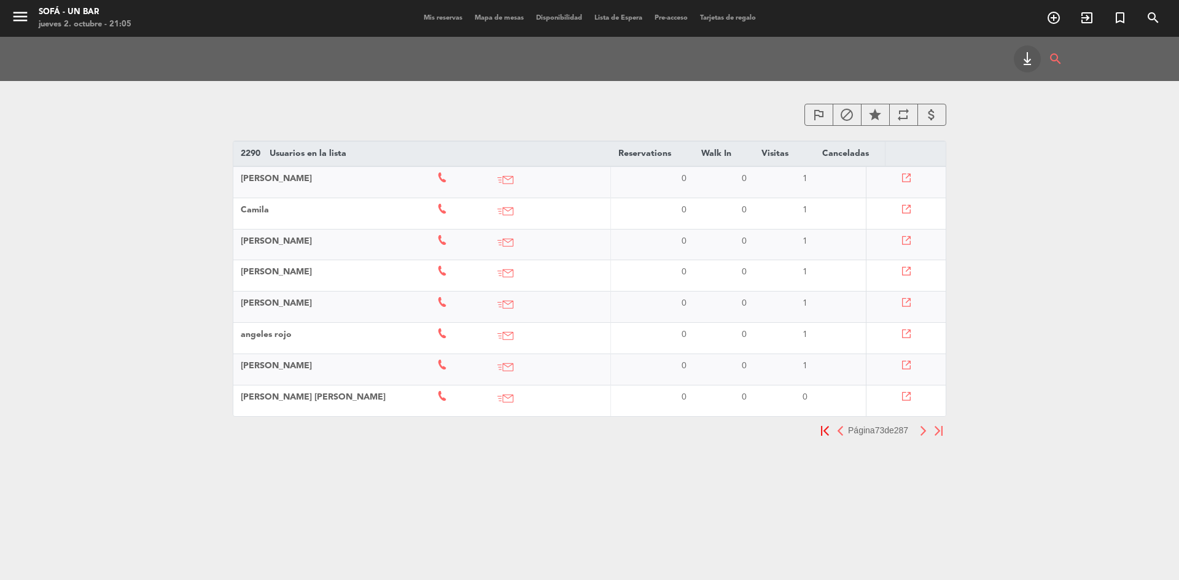
click at [922, 432] on button "button" at bounding box center [923, 430] width 15 height 15
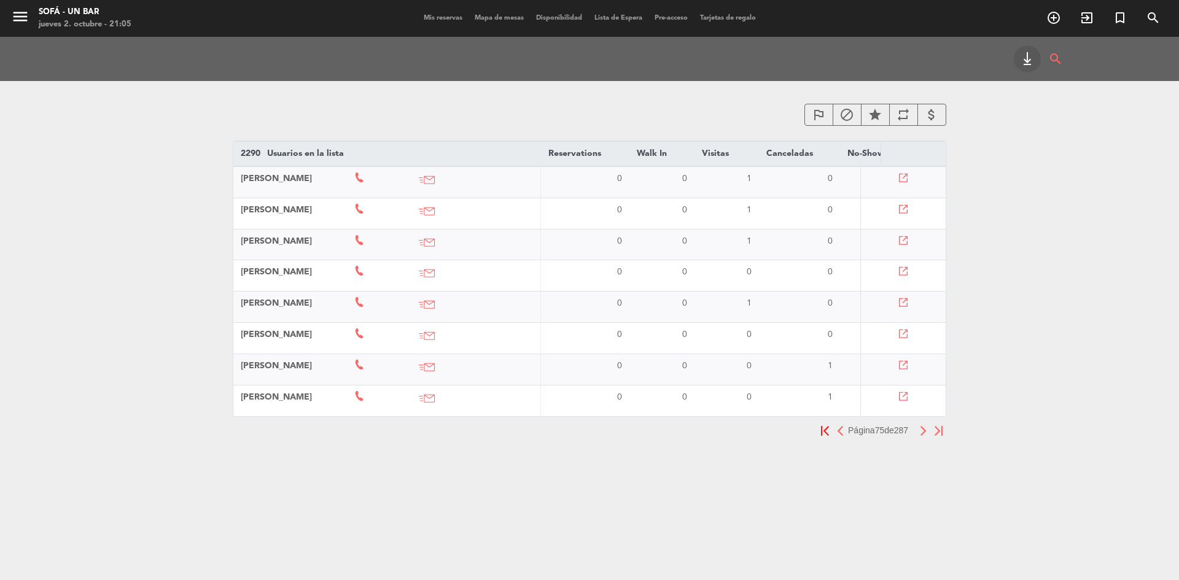
click at [922, 432] on button "button" at bounding box center [923, 430] width 15 height 15
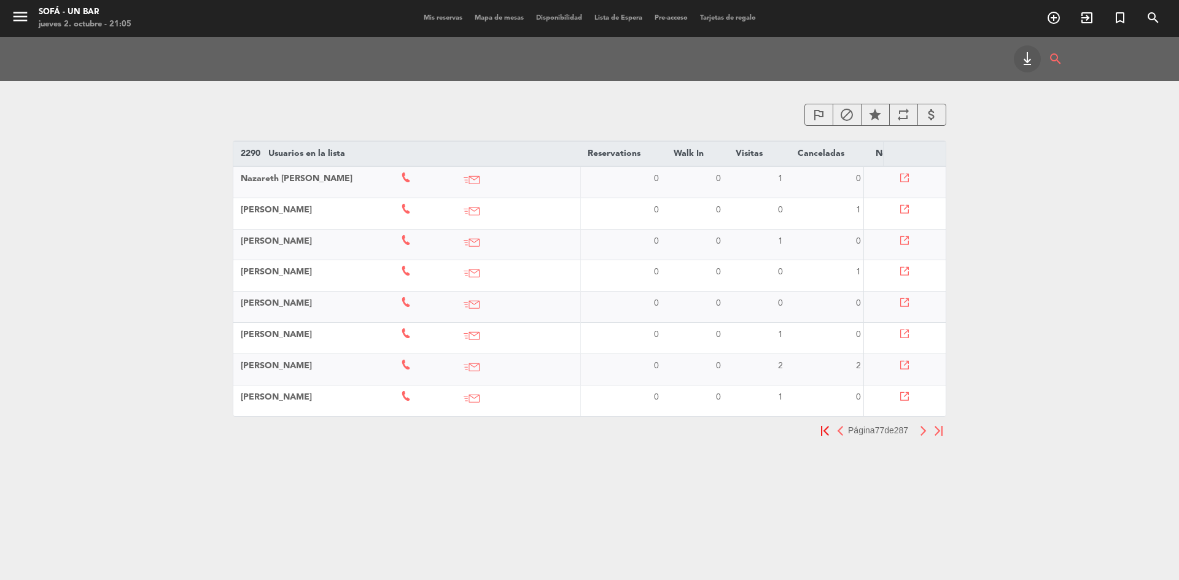
click at [922, 432] on button "button" at bounding box center [923, 430] width 15 height 15
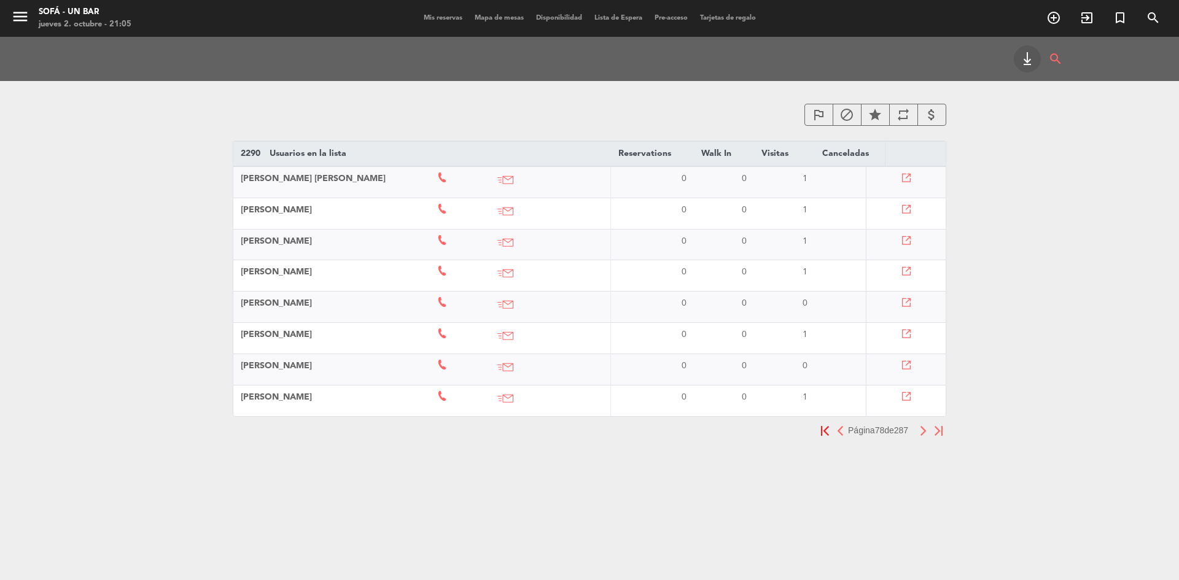
click at [922, 432] on button "button" at bounding box center [923, 430] width 15 height 15
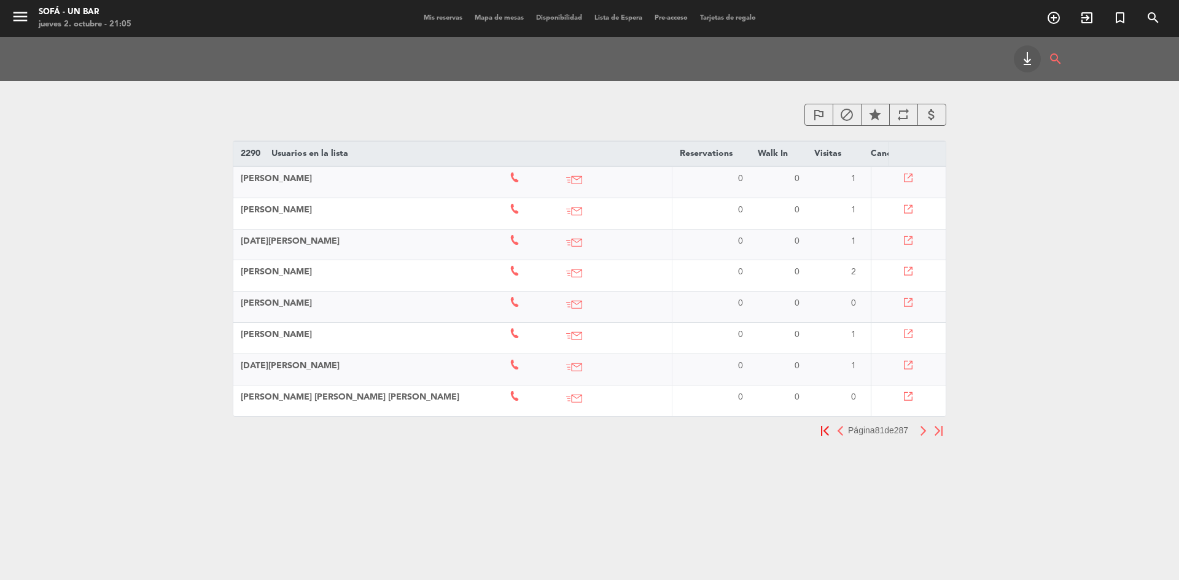
click at [922, 432] on button "button" at bounding box center [923, 430] width 15 height 15
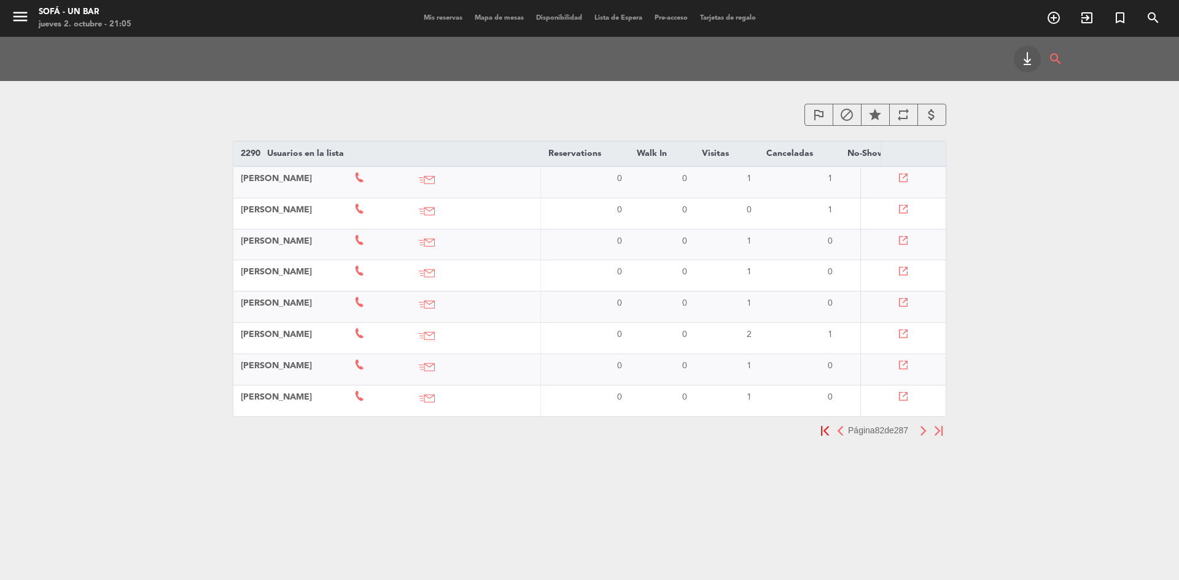
click at [836, 436] on img "button" at bounding box center [840, 431] width 8 height 10
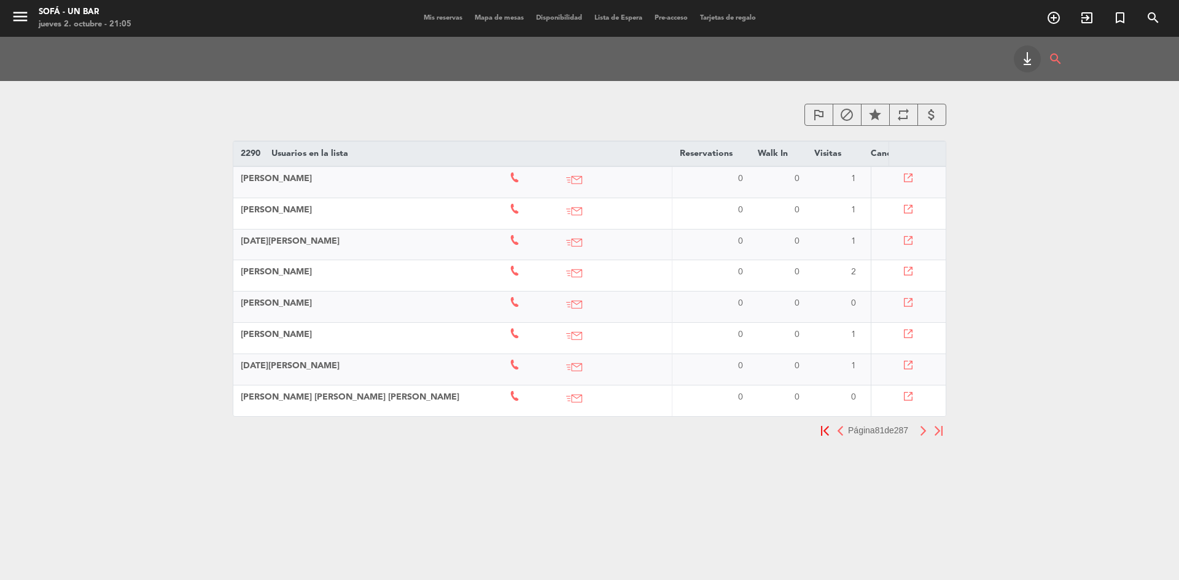
click at [836, 436] on img "button" at bounding box center [840, 431] width 8 height 10
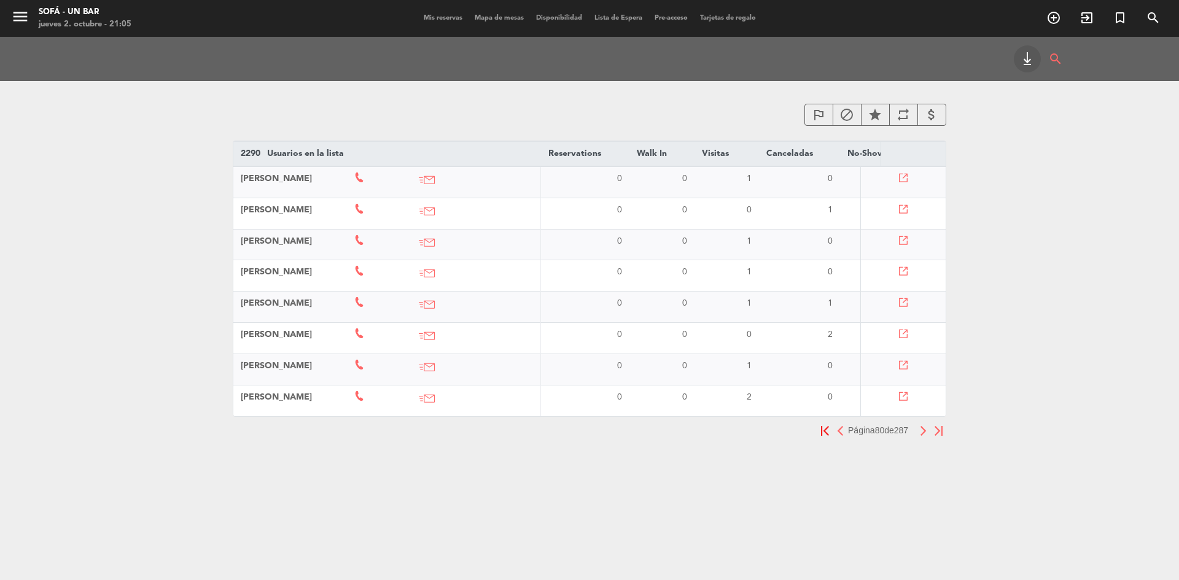
click at [301, 396] on span "[PERSON_NAME]" at bounding box center [276, 397] width 71 height 9
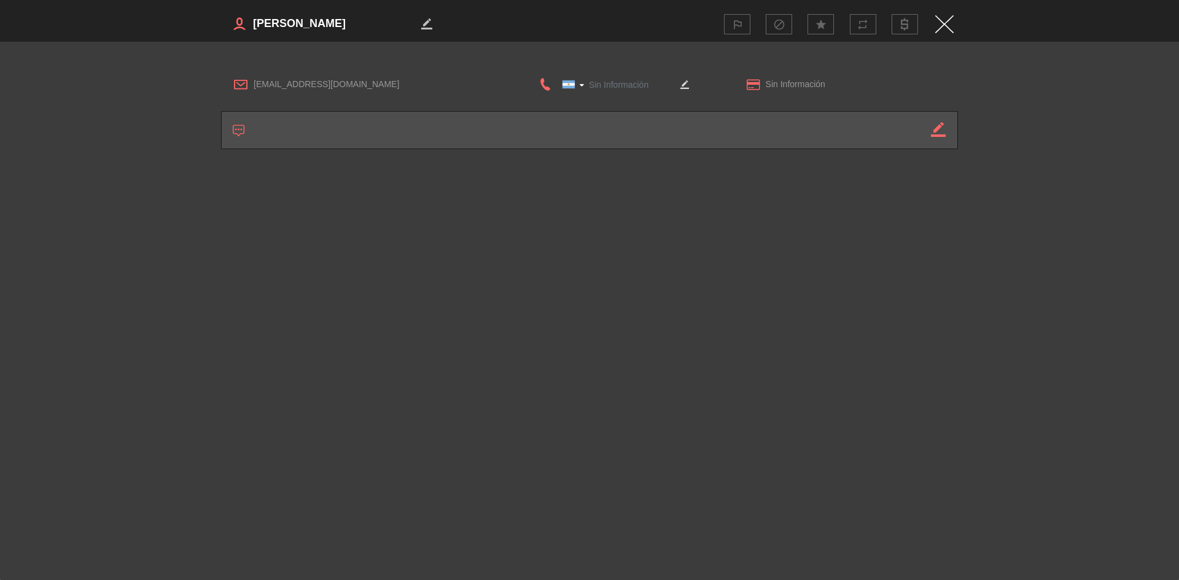
type input "[PHONE_NUMBER]"
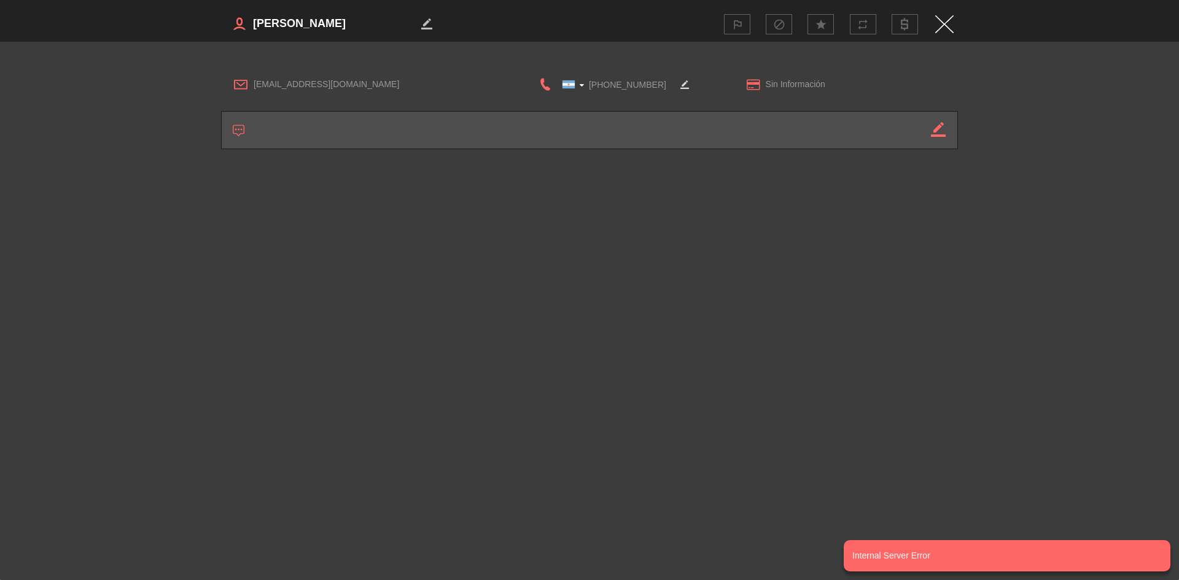
click at [943, 19] on img "Close" at bounding box center [944, 24] width 18 height 18
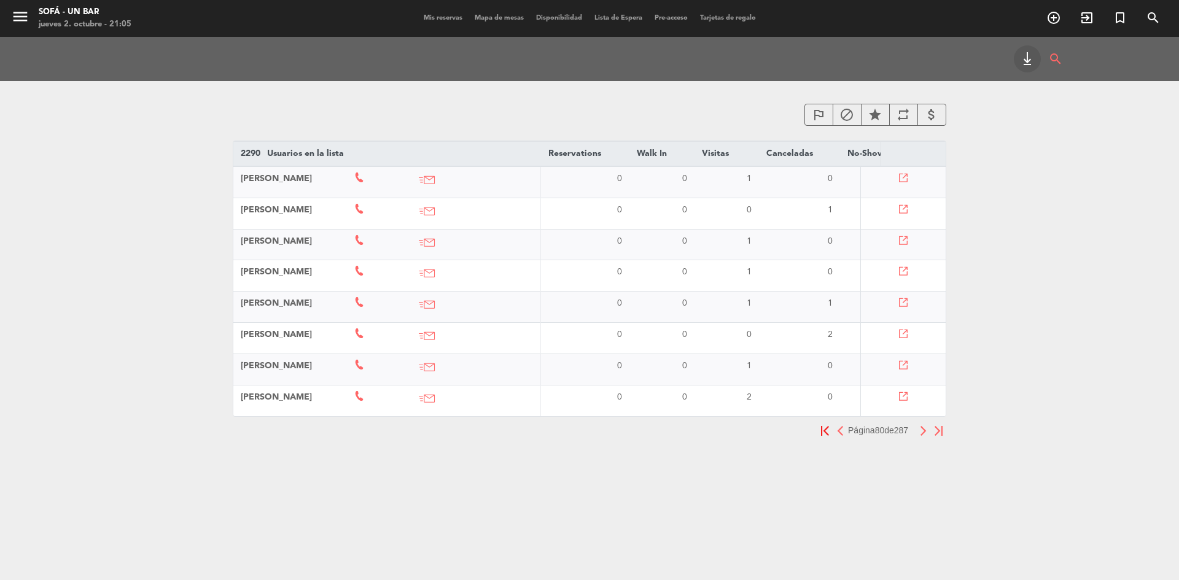
click at [921, 436] on img "button" at bounding box center [923, 431] width 8 height 10
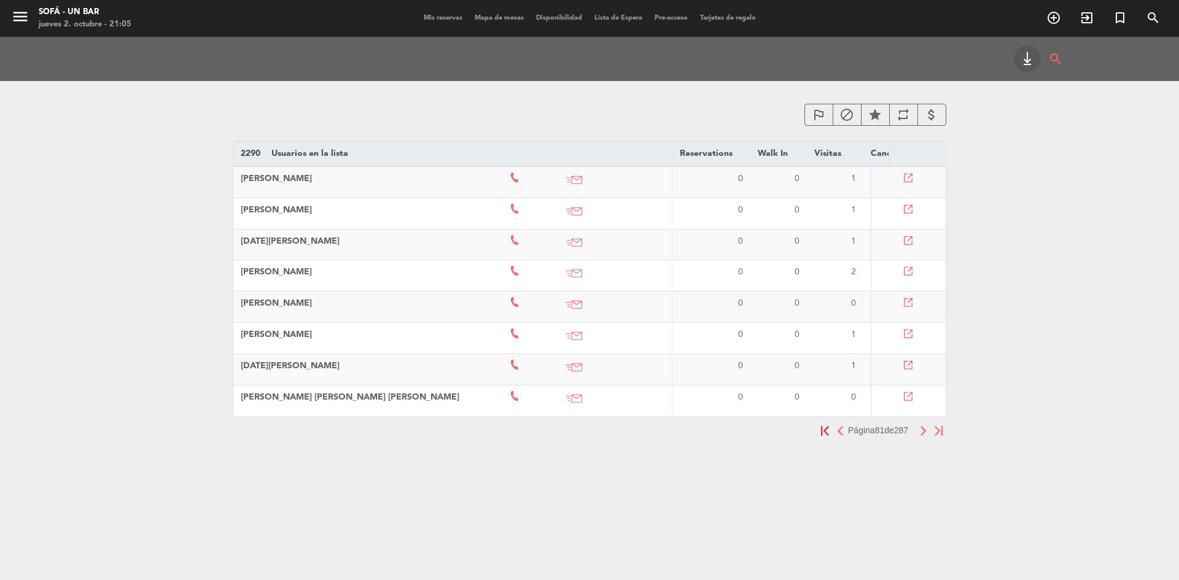
click at [921, 436] on img "button" at bounding box center [923, 431] width 8 height 10
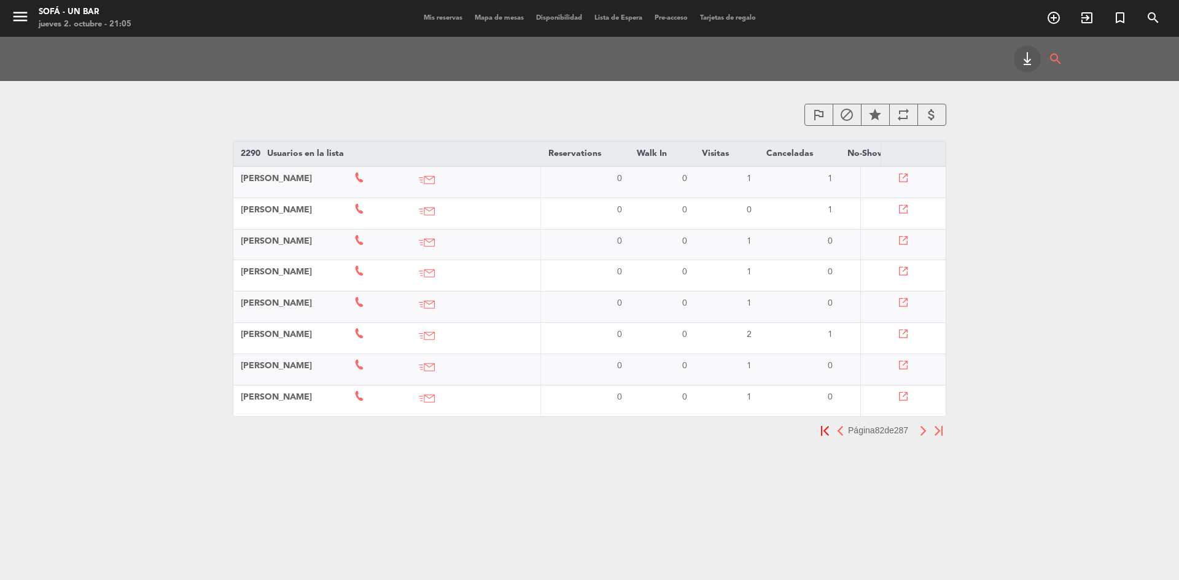
click at [921, 436] on img "button" at bounding box center [923, 431] width 8 height 10
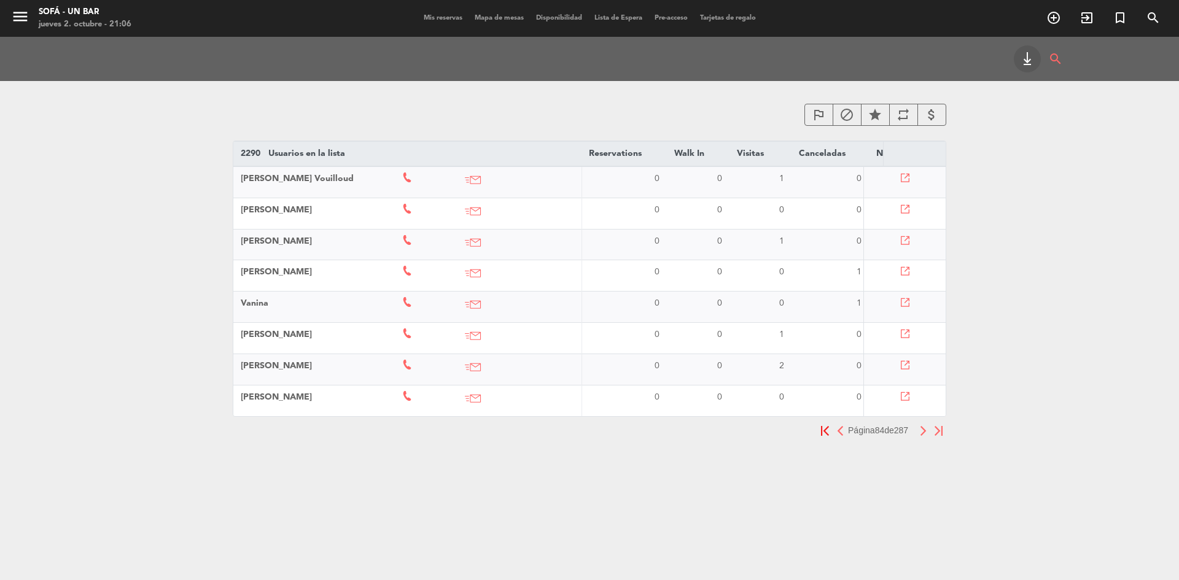
click at [836, 436] on img "button" at bounding box center [840, 431] width 8 height 10
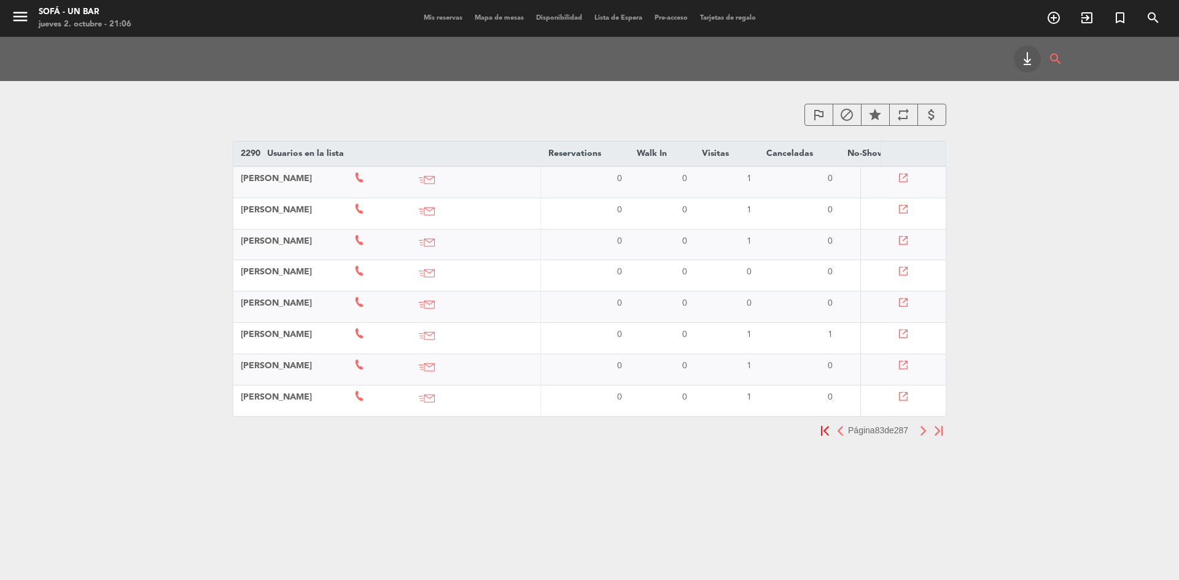
click at [917, 437] on button "button" at bounding box center [923, 430] width 15 height 15
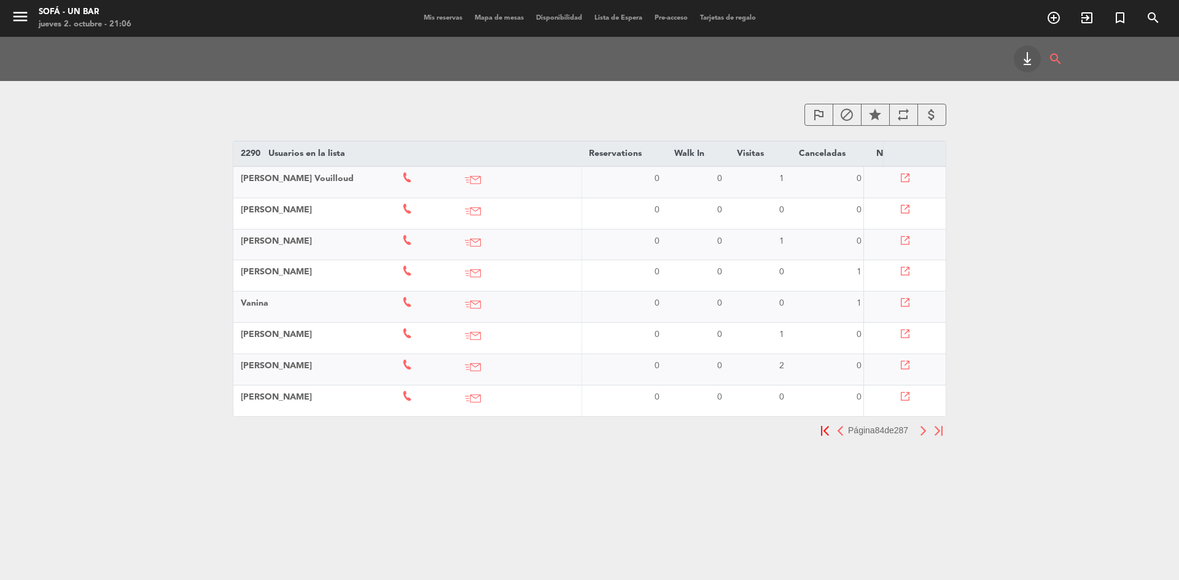
click at [921, 436] on img "button" at bounding box center [923, 431] width 8 height 10
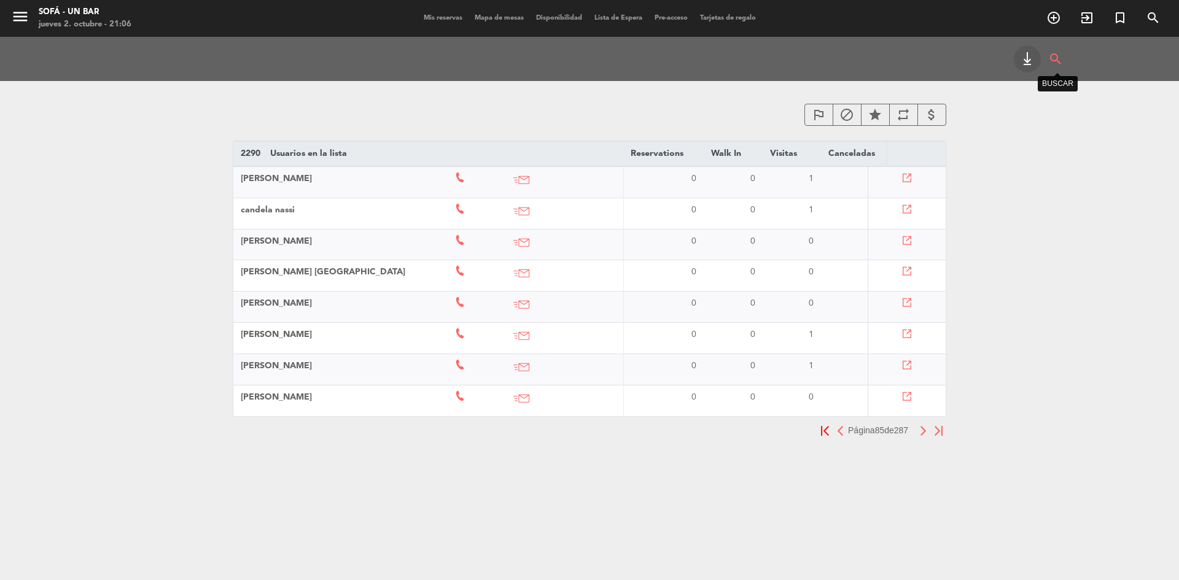
click at [1056, 55] on icon "search" at bounding box center [1055, 58] width 15 height 27
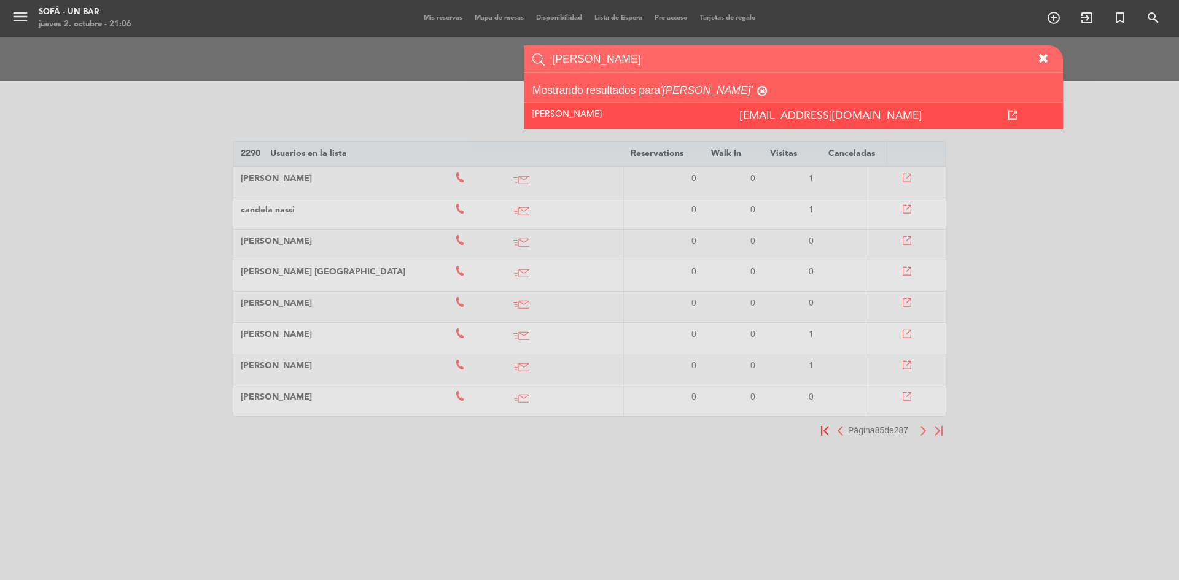
type input "[PERSON_NAME]"
click at [573, 112] on span "[PERSON_NAME]" at bounding box center [566, 114] width 69 height 9
click at [576, 114] on span "[PERSON_NAME]" at bounding box center [566, 114] width 69 height 9
click at [580, 115] on span "[PERSON_NAME]" at bounding box center [566, 114] width 69 height 9
click at [1017, 116] on icon at bounding box center [1012, 115] width 9 height 9
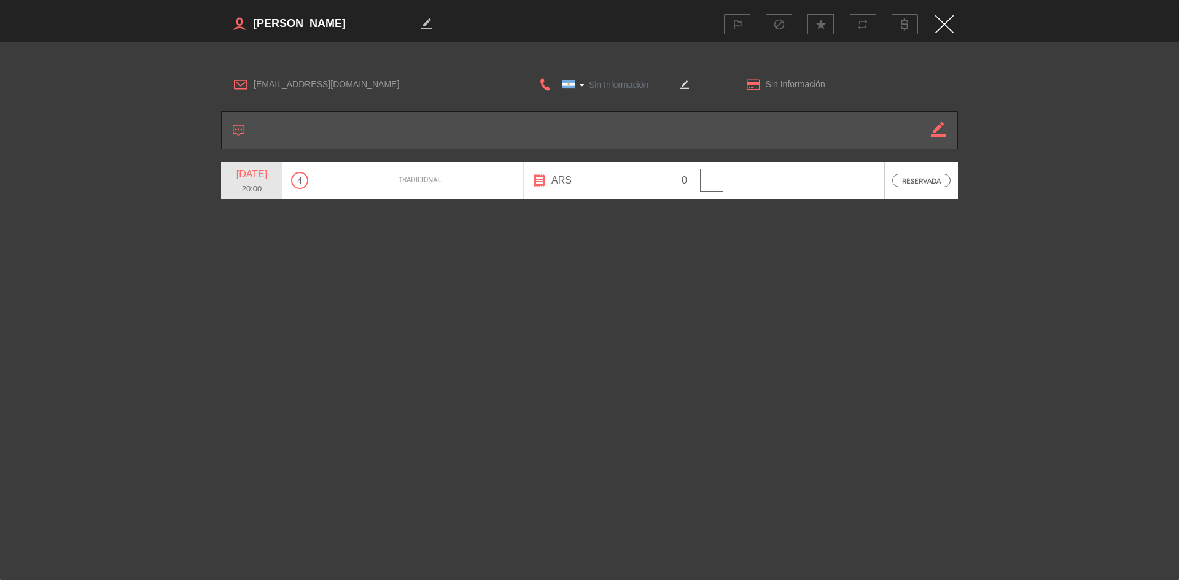
type input "[PHONE_NUMBER]"
click at [302, 179] on span "4" at bounding box center [299, 180] width 17 height 17
drag, startPoint x: 305, startPoint y: 179, endPoint x: 287, endPoint y: 179, distance: 17.2
click at [287, 179] on div "4" at bounding box center [299, 180] width 34 height 37
click at [309, 184] on div "4" at bounding box center [299, 180] width 34 height 37
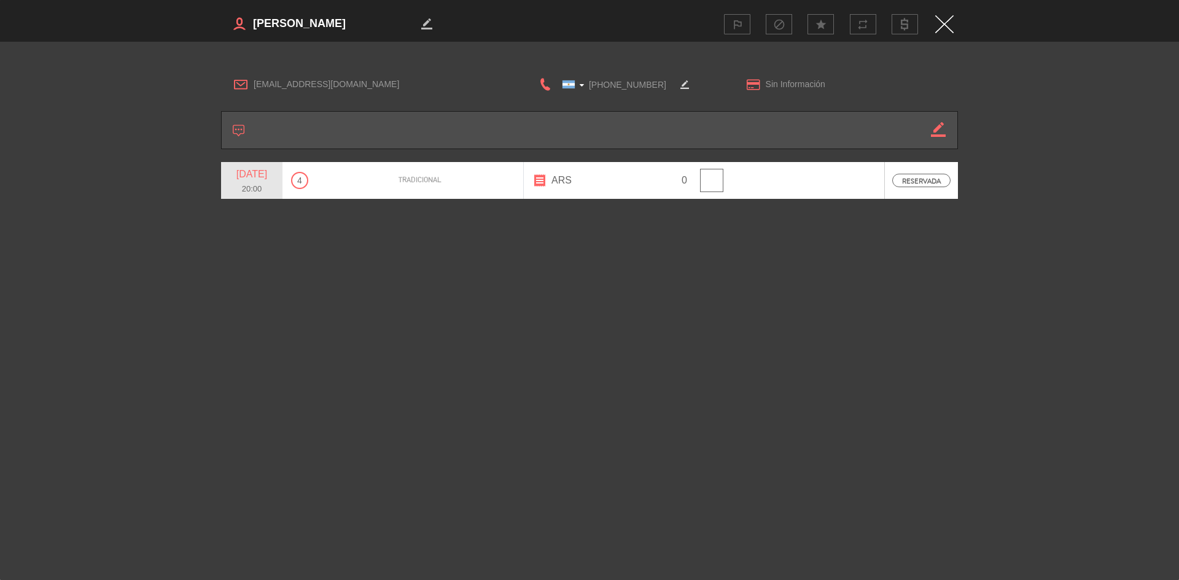
click at [435, 180] on span "tradicional" at bounding box center [420, 180] width 43 height 12
click at [249, 168] on span "[DATE]" at bounding box center [251, 174] width 53 height 16
click at [915, 180] on span "RESERVADA" at bounding box center [921, 181] width 58 height 14
click at [946, 14] on div "outlined_flag block star repeat" at bounding box center [770, 24] width 366 height 20
click at [945, 23] on img "Close" at bounding box center [944, 24] width 18 height 18
